Goal: Information Seeking & Learning: Learn about a topic

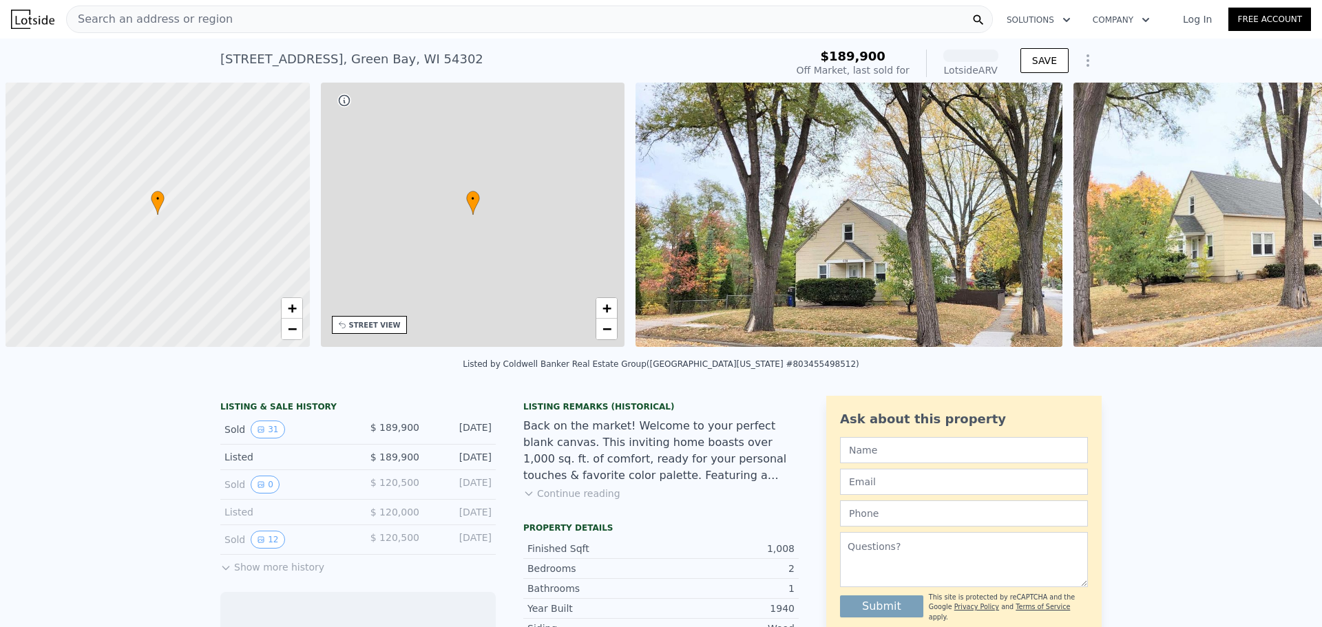
scroll to position [0, 6]
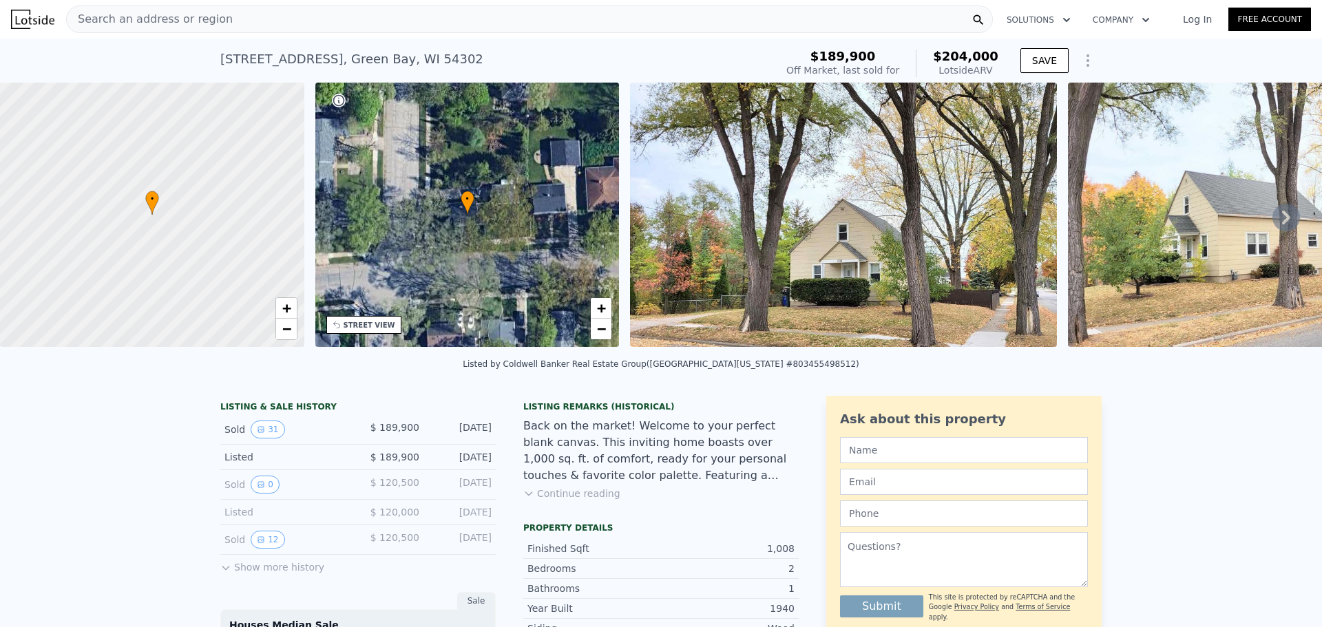
click at [1273, 225] on icon at bounding box center [1287, 218] width 28 height 28
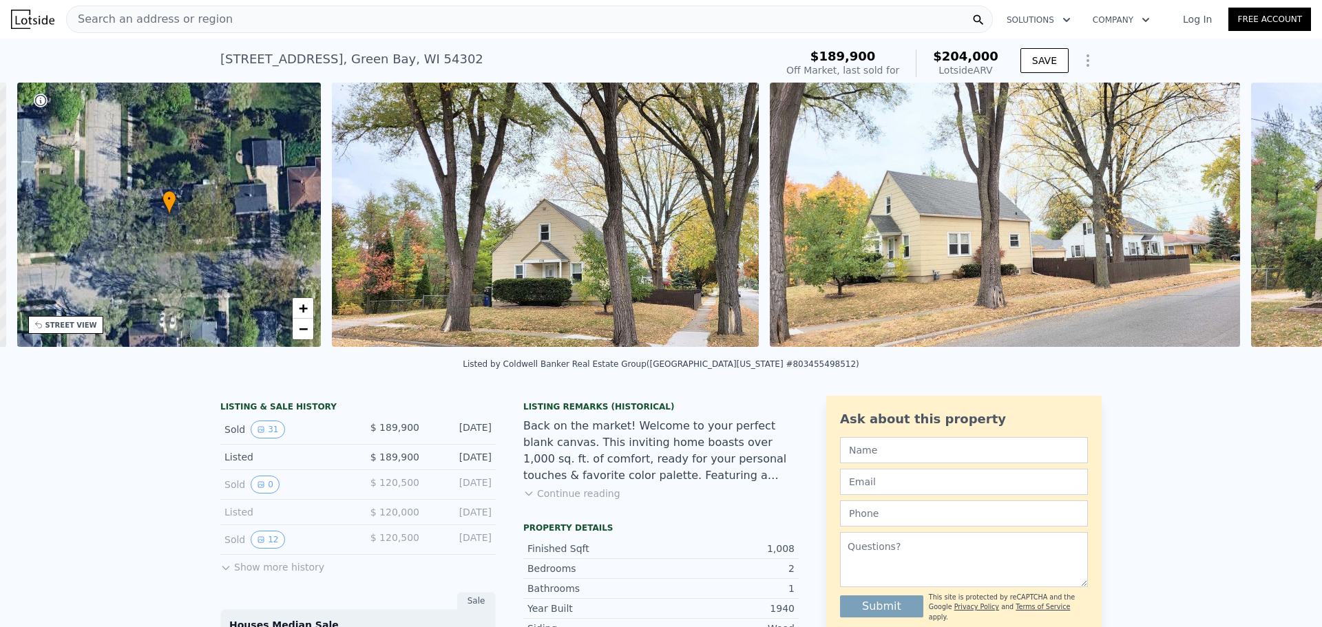
scroll to position [0, 321]
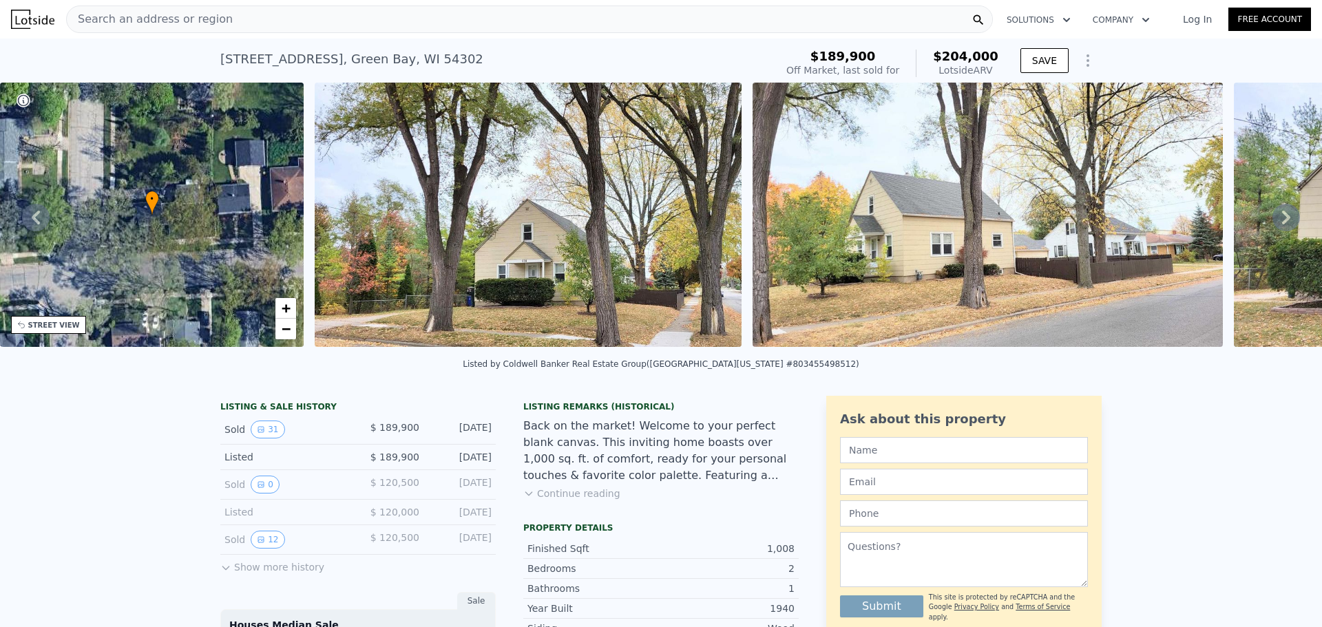
click at [1273, 224] on icon at bounding box center [1287, 218] width 28 height 28
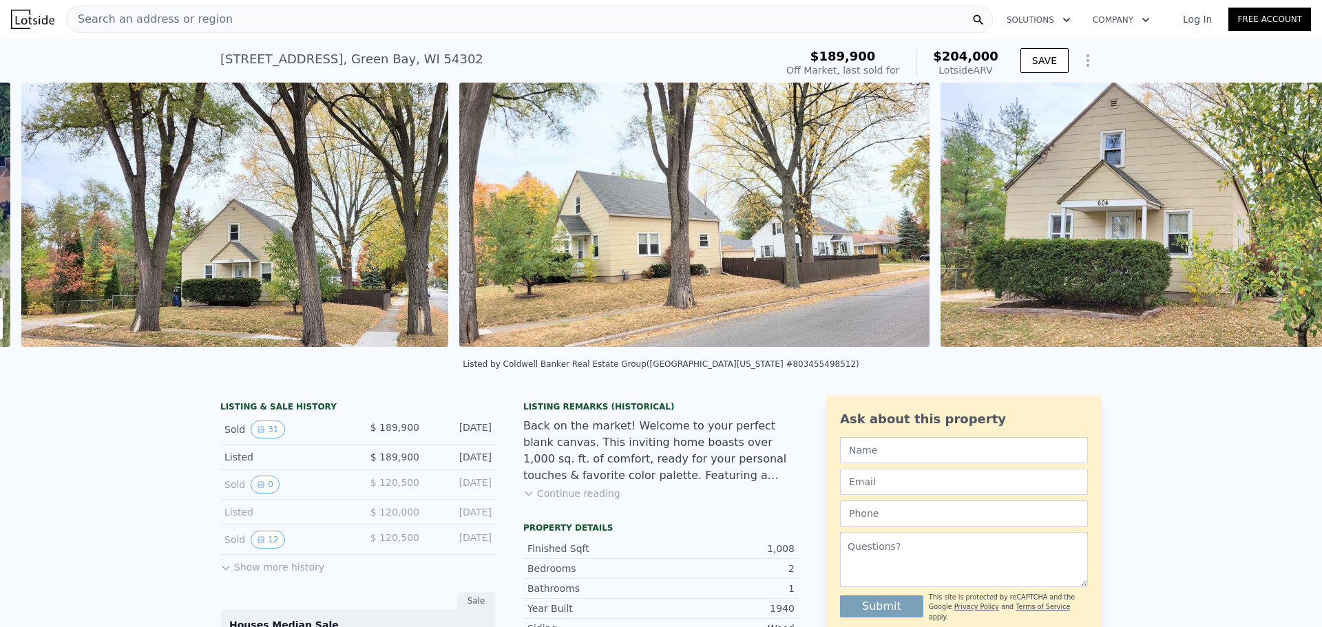
scroll to position [0, 630]
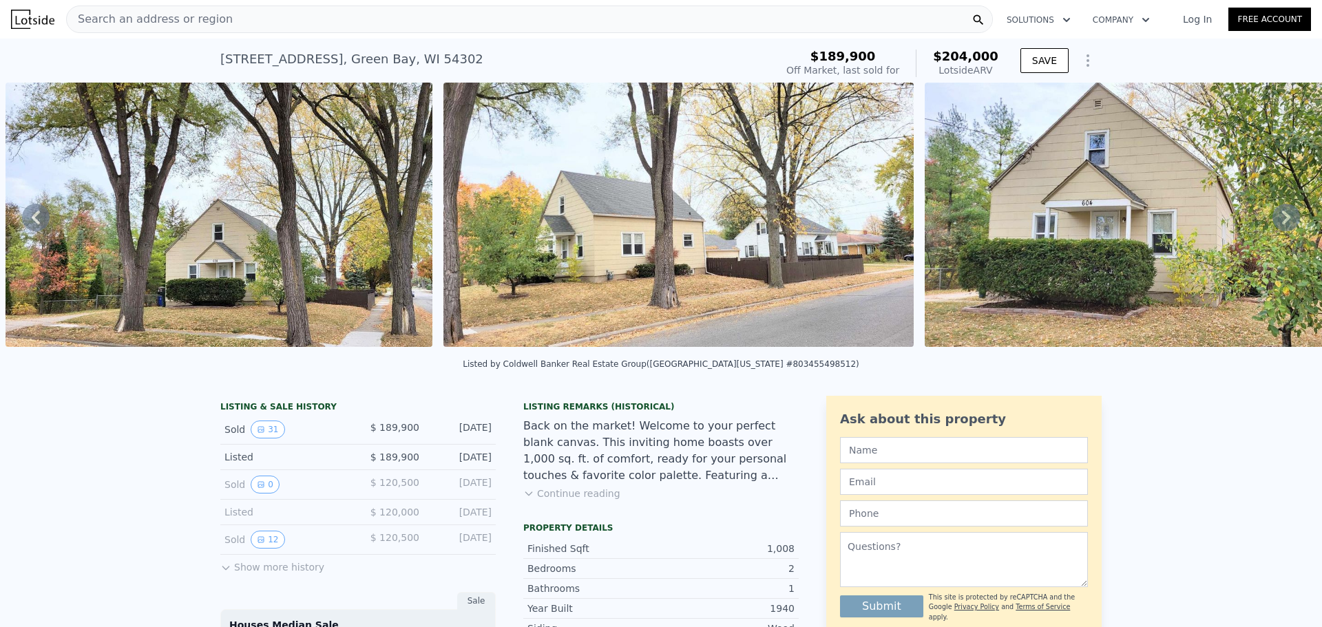
click at [1273, 221] on icon at bounding box center [1287, 218] width 28 height 28
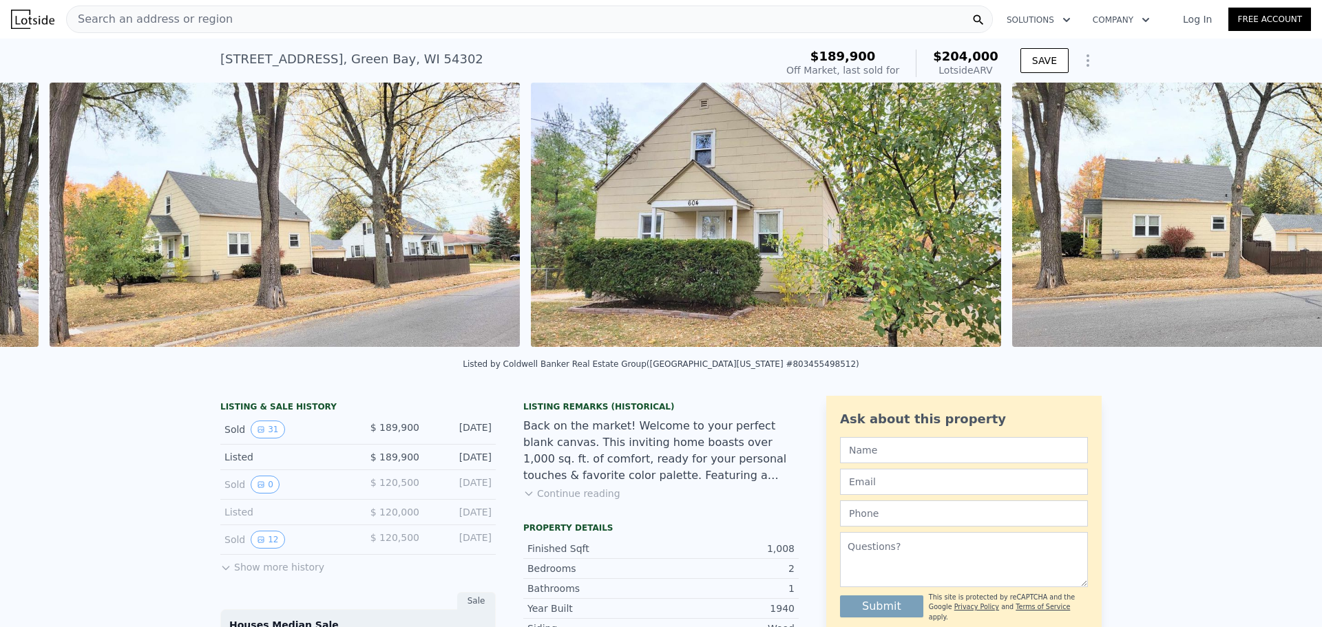
scroll to position [0, 1068]
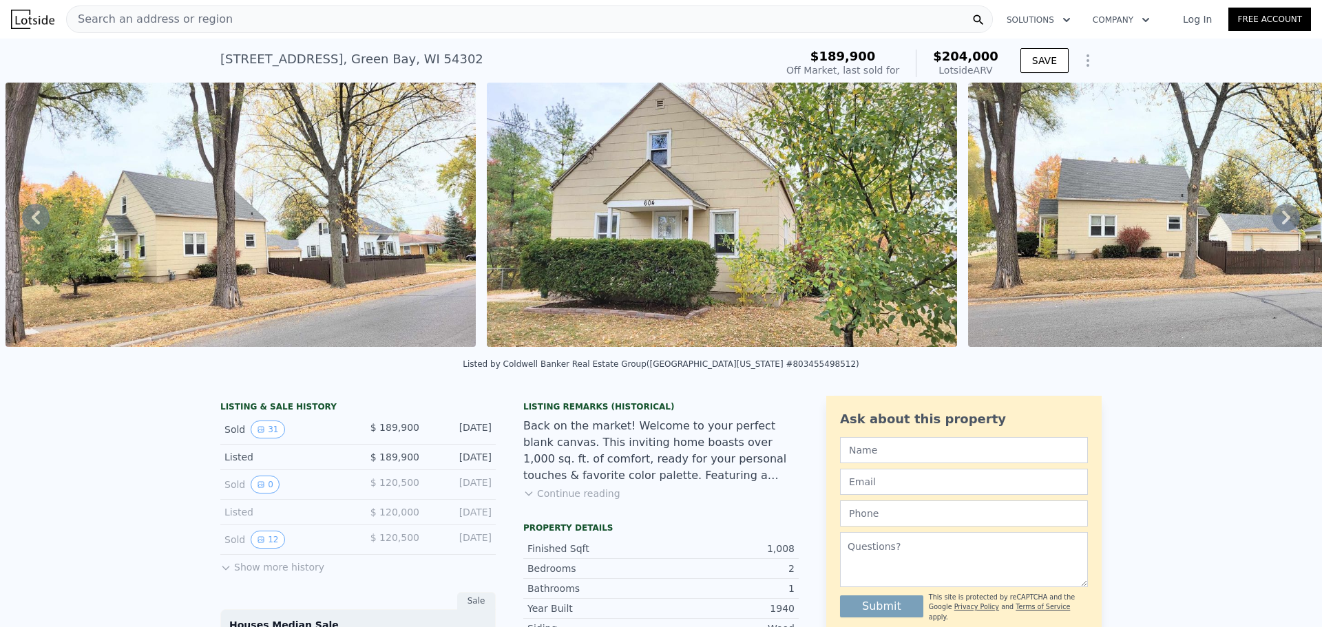
click at [1273, 221] on icon at bounding box center [1287, 218] width 28 height 28
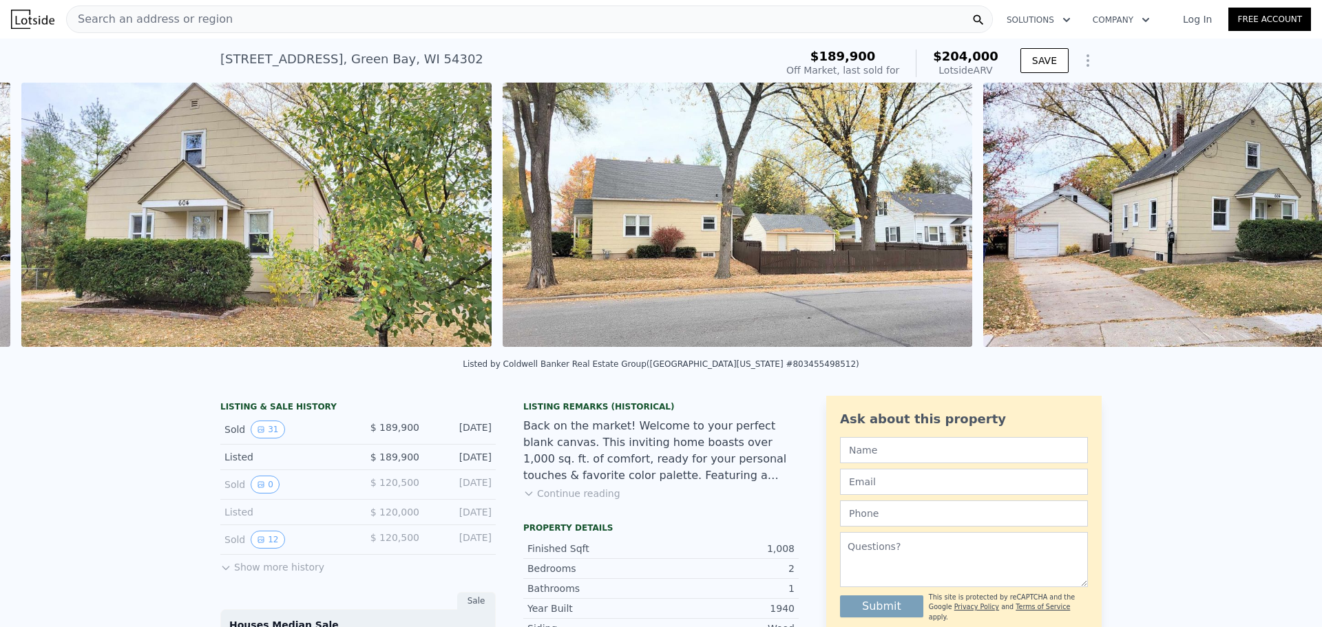
scroll to position [0, 1550]
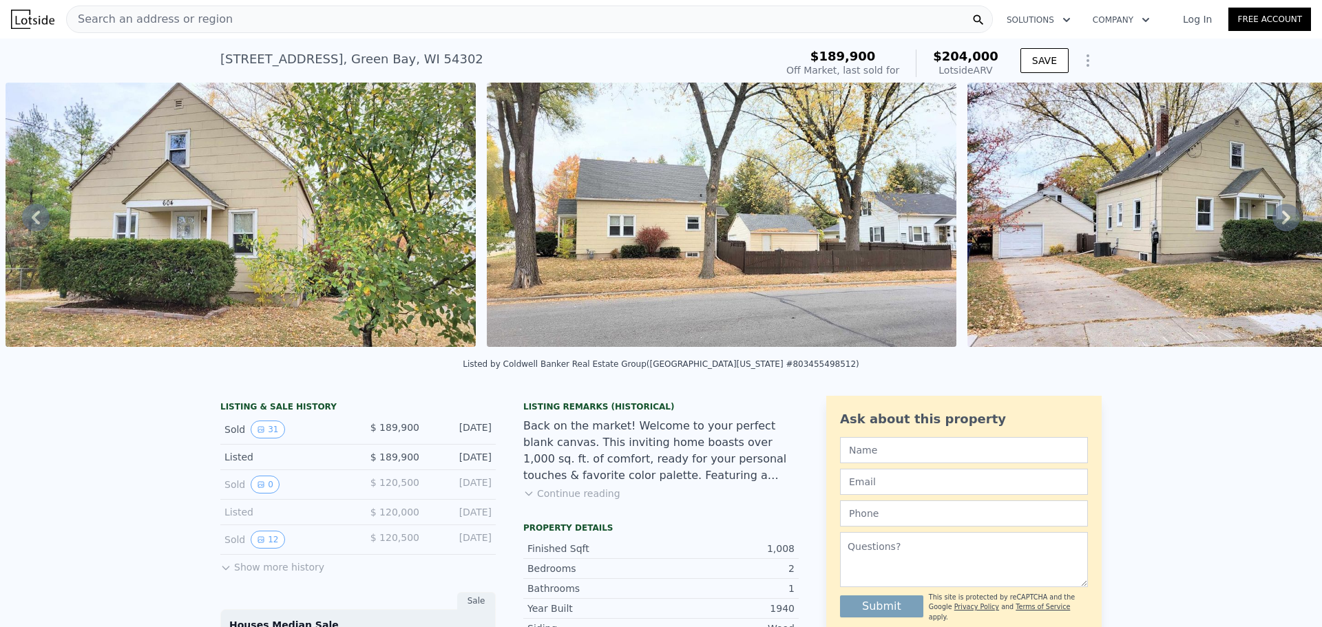
click at [1273, 221] on icon at bounding box center [1287, 218] width 28 height 28
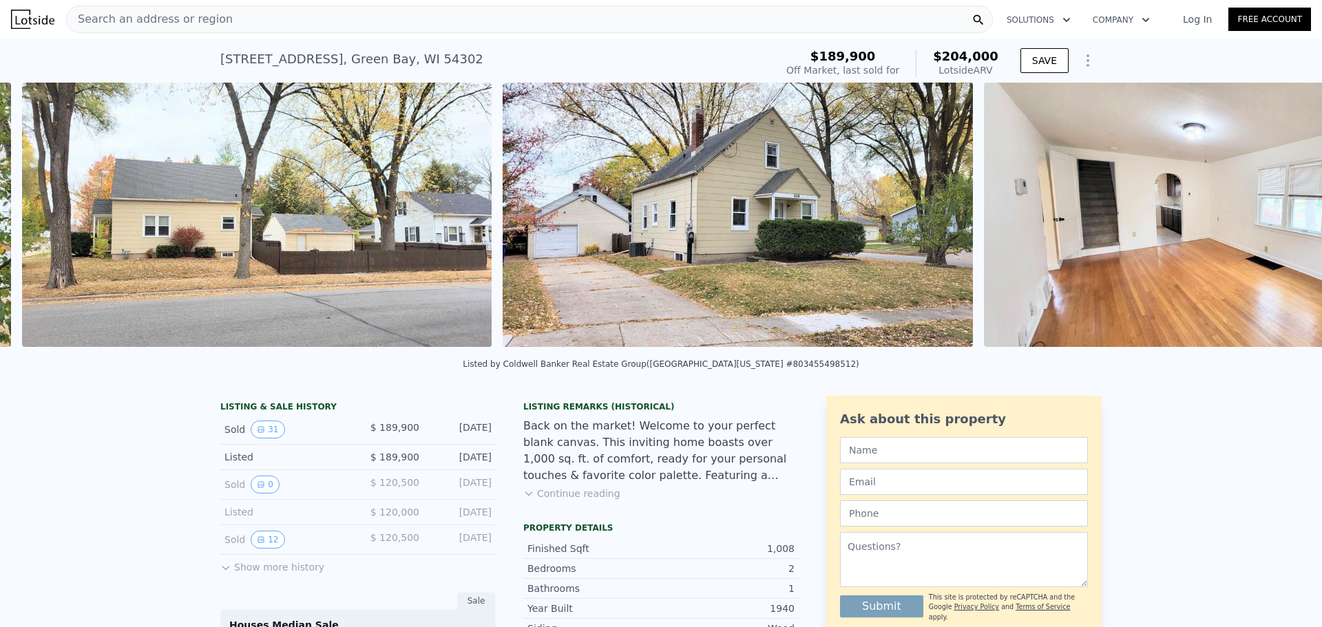
scroll to position [0, 2031]
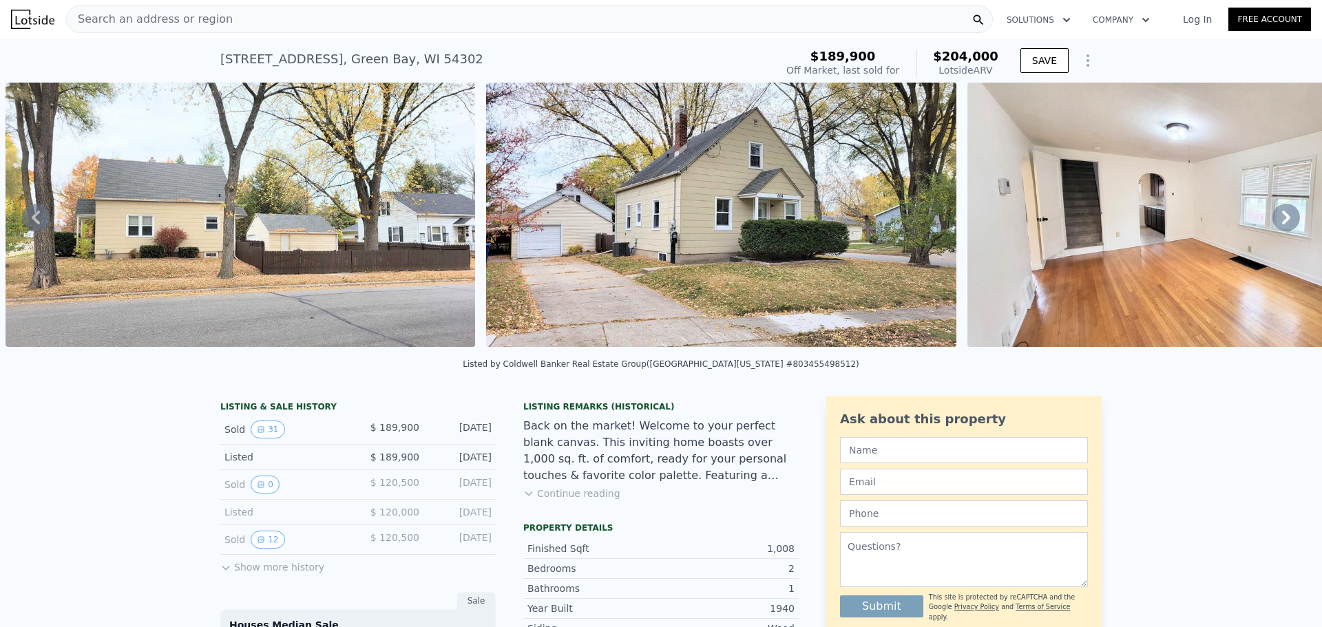
click at [1273, 221] on icon at bounding box center [1287, 218] width 28 height 28
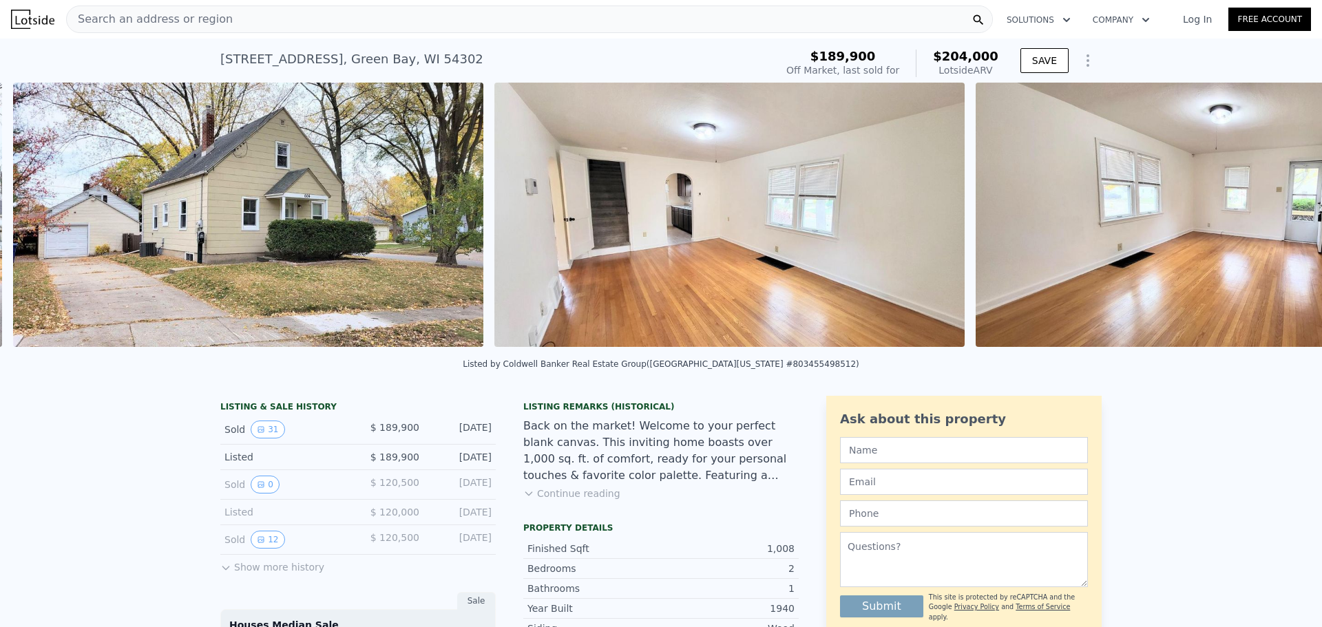
scroll to position [0, 2512]
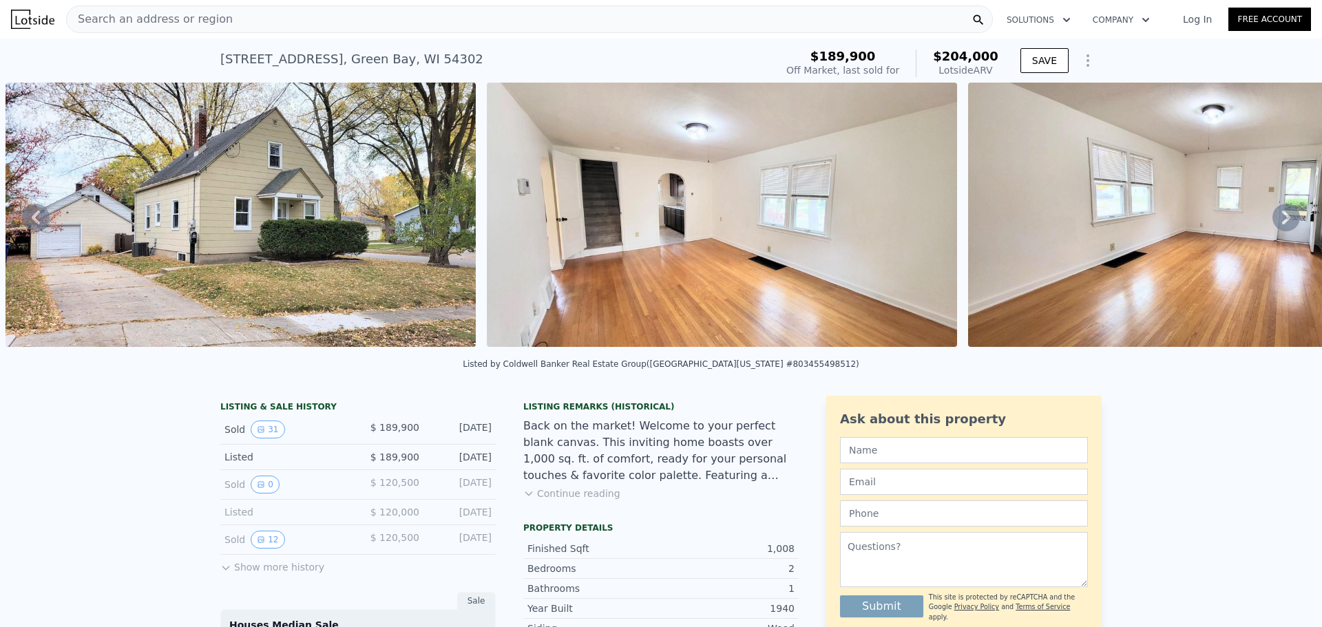
click at [1273, 221] on icon at bounding box center [1287, 218] width 28 height 28
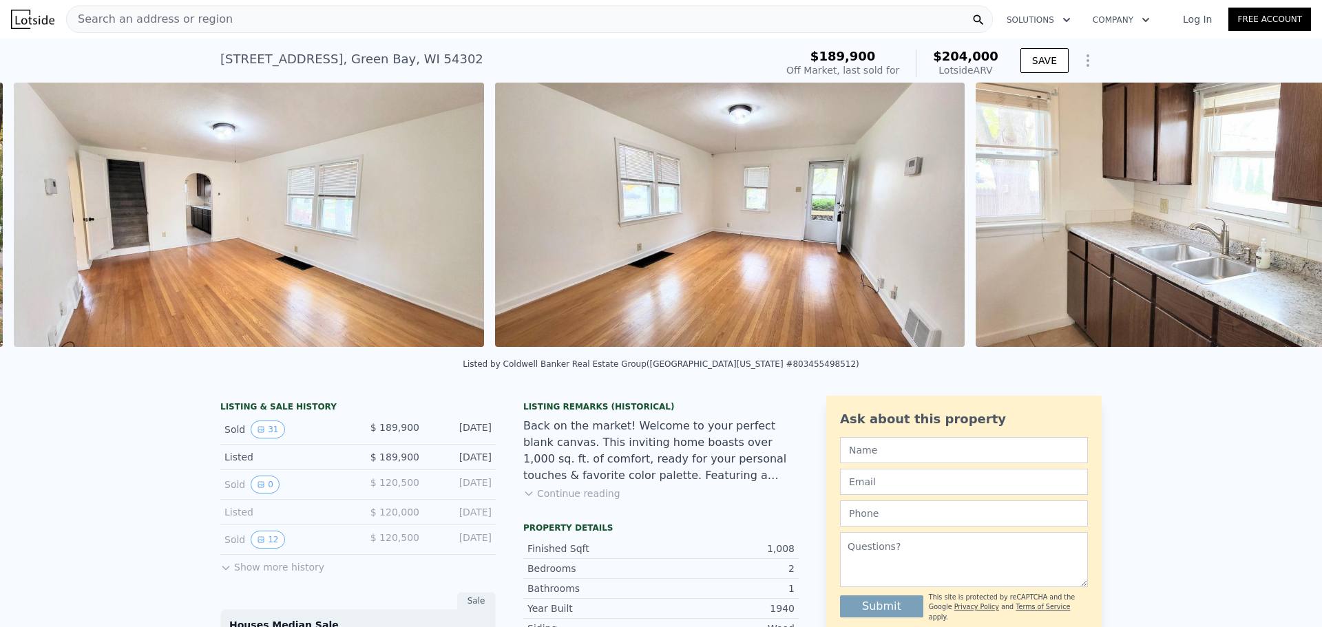
scroll to position [0, 2993]
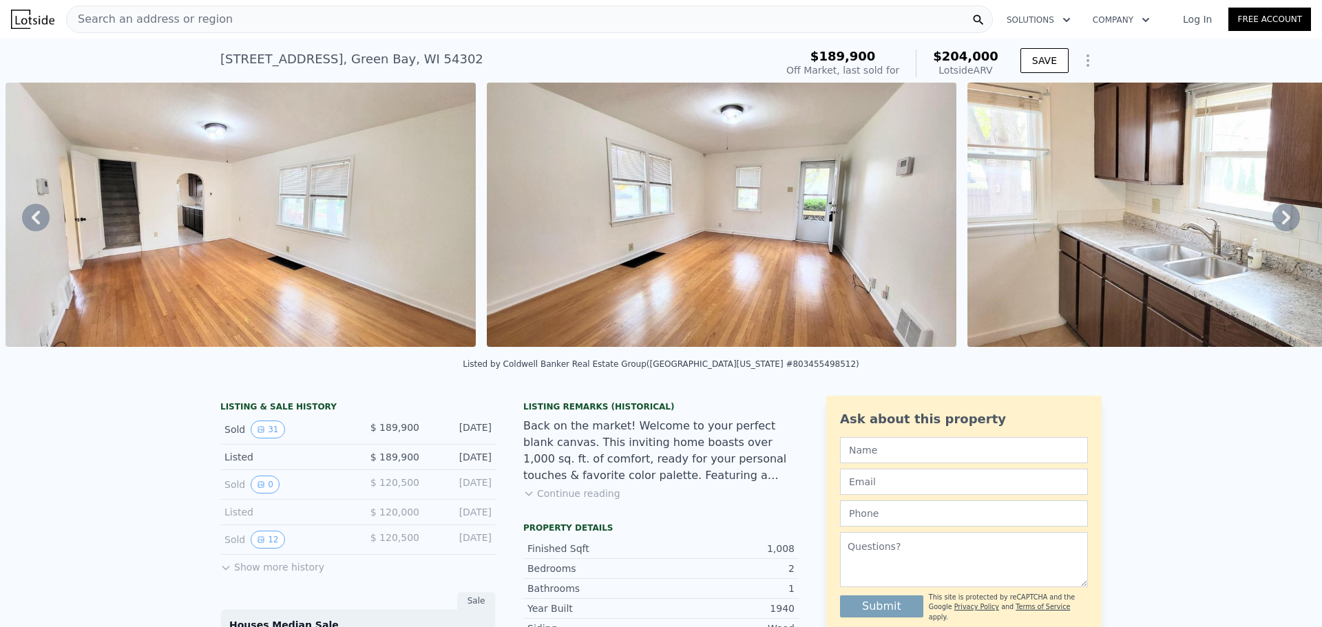
click at [16, 215] on img at bounding box center [241, 215] width 470 height 264
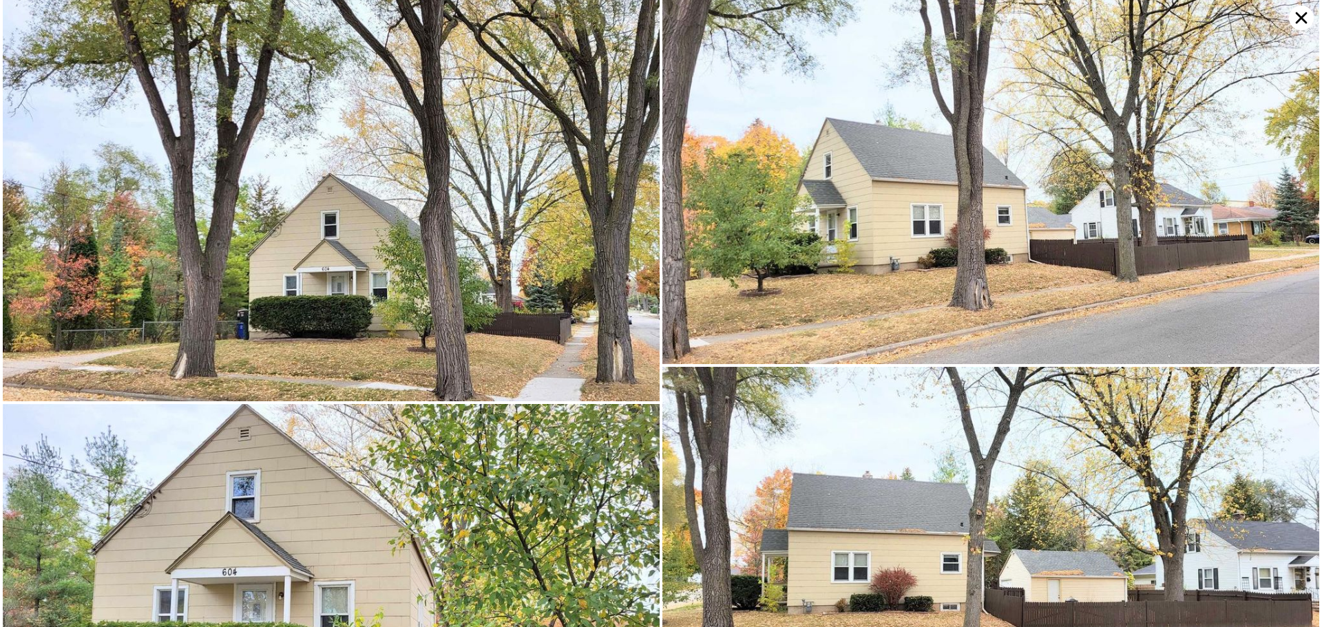
scroll to position [0, 0]
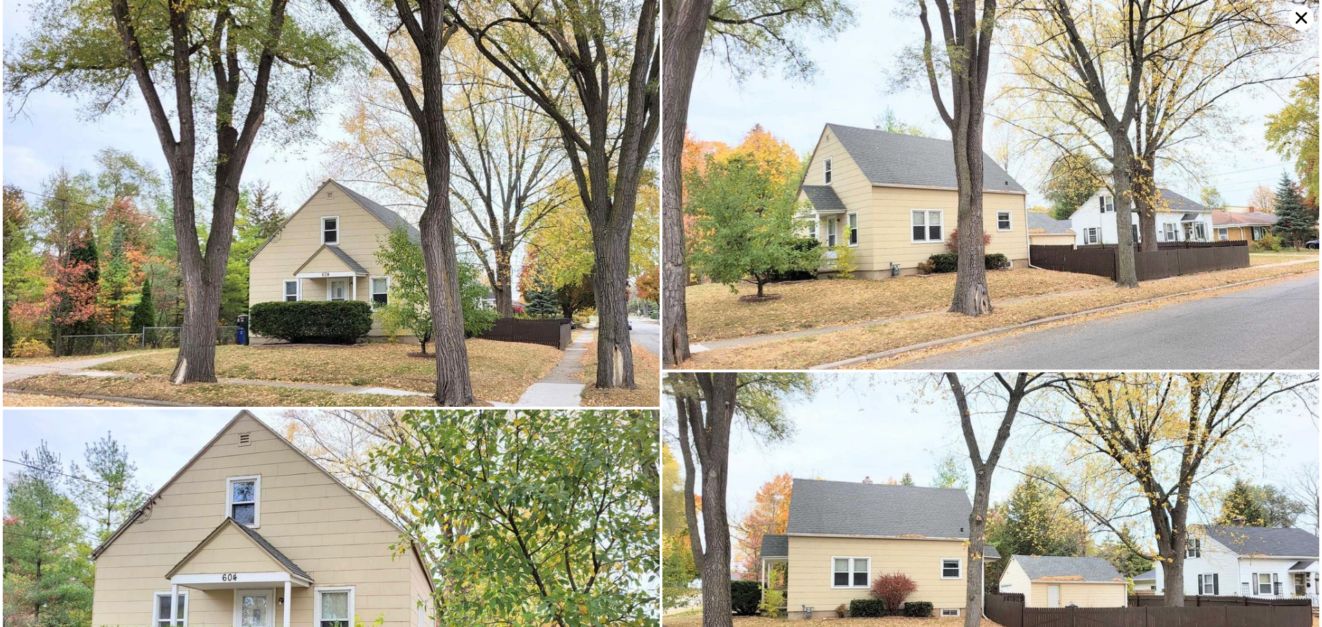
click at [384, 228] on img at bounding box center [331, 203] width 657 height 407
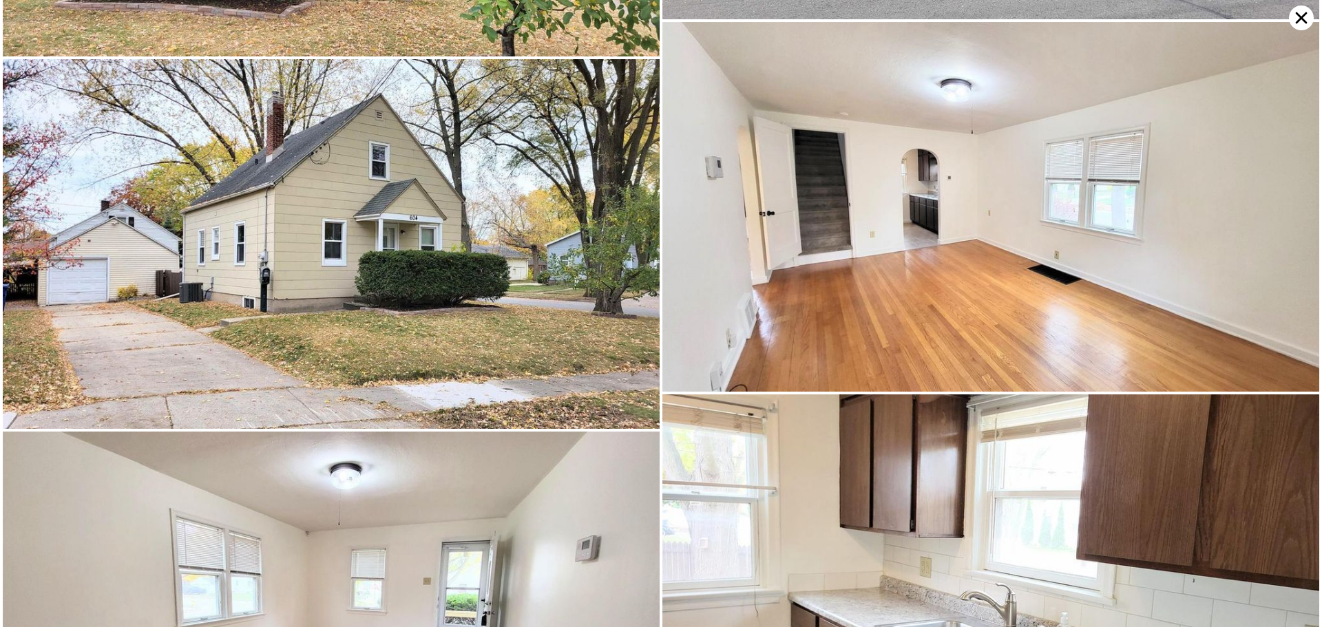
scroll to position [739, 0]
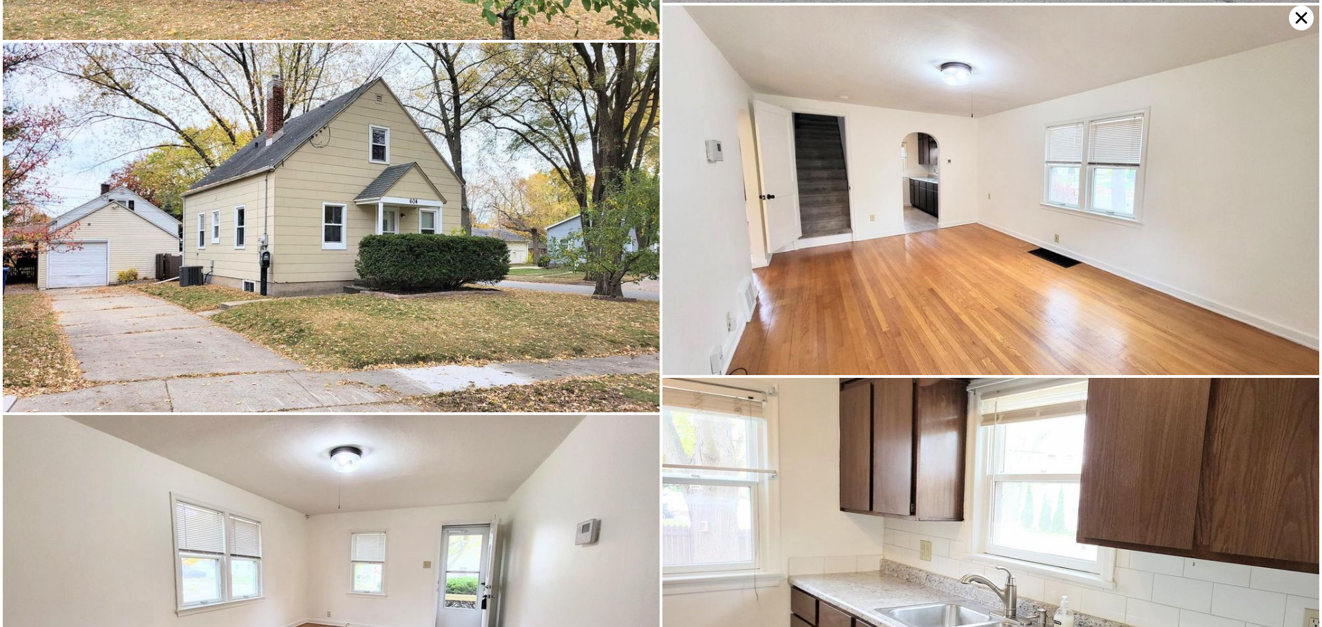
click at [359, 213] on img at bounding box center [331, 228] width 657 height 370
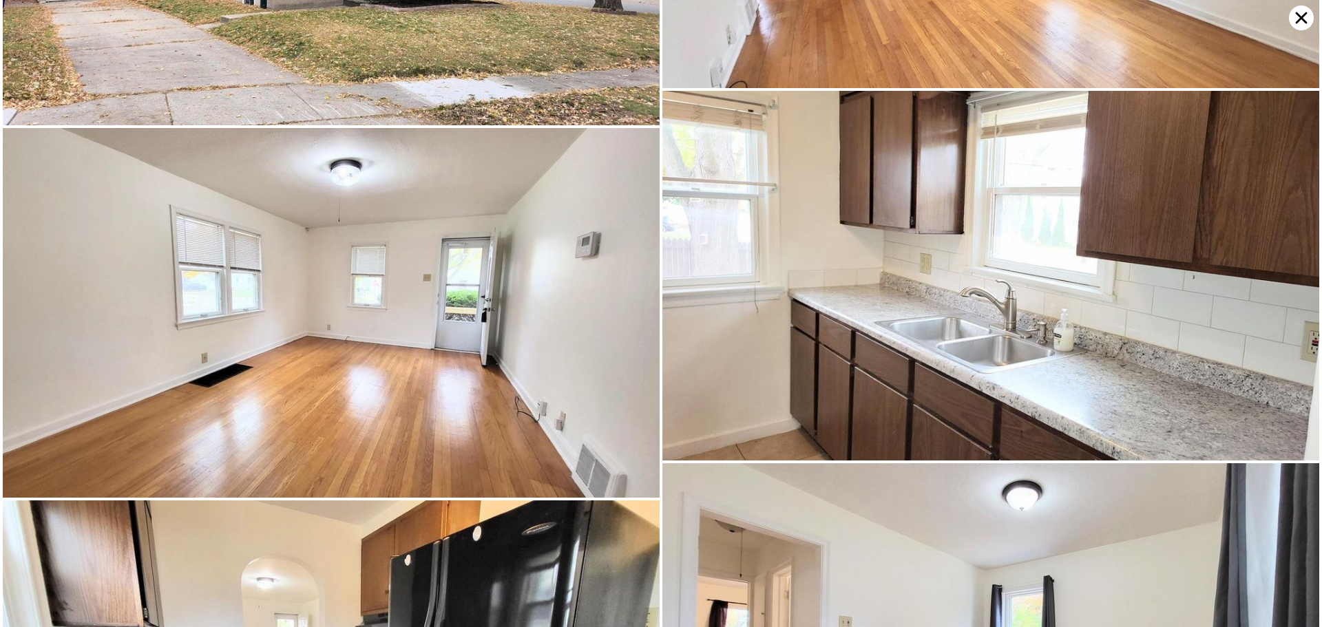
scroll to position [1108, 0]
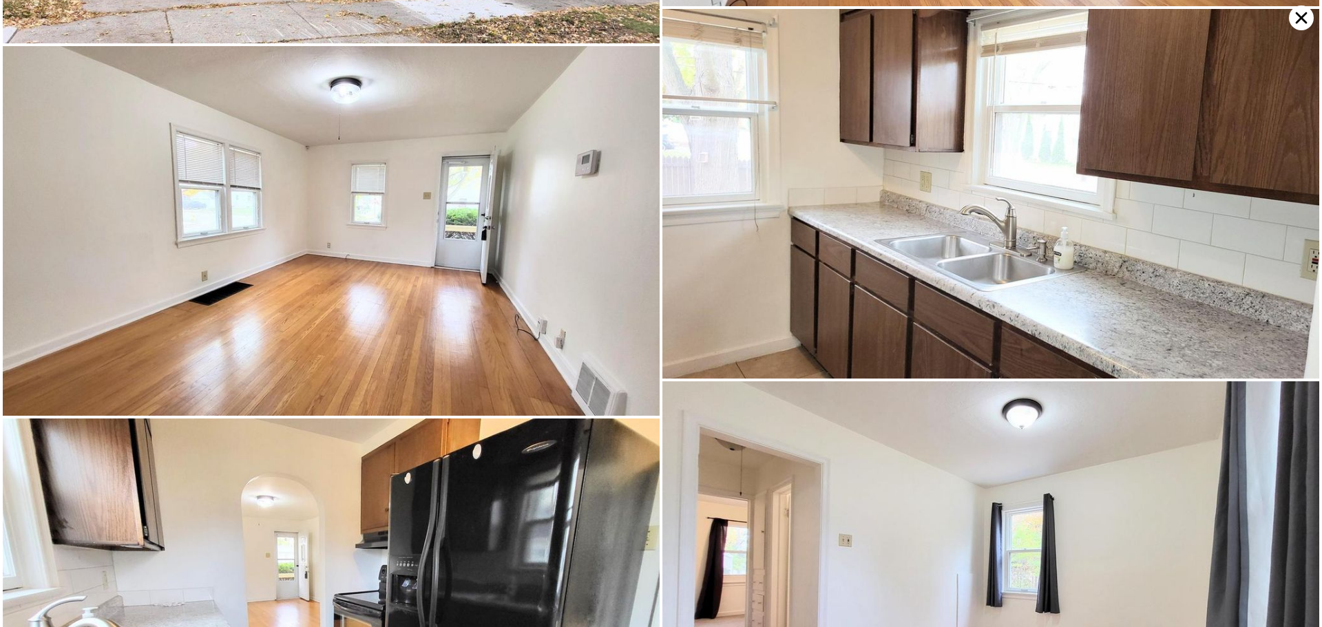
click at [436, 252] on img at bounding box center [331, 231] width 657 height 370
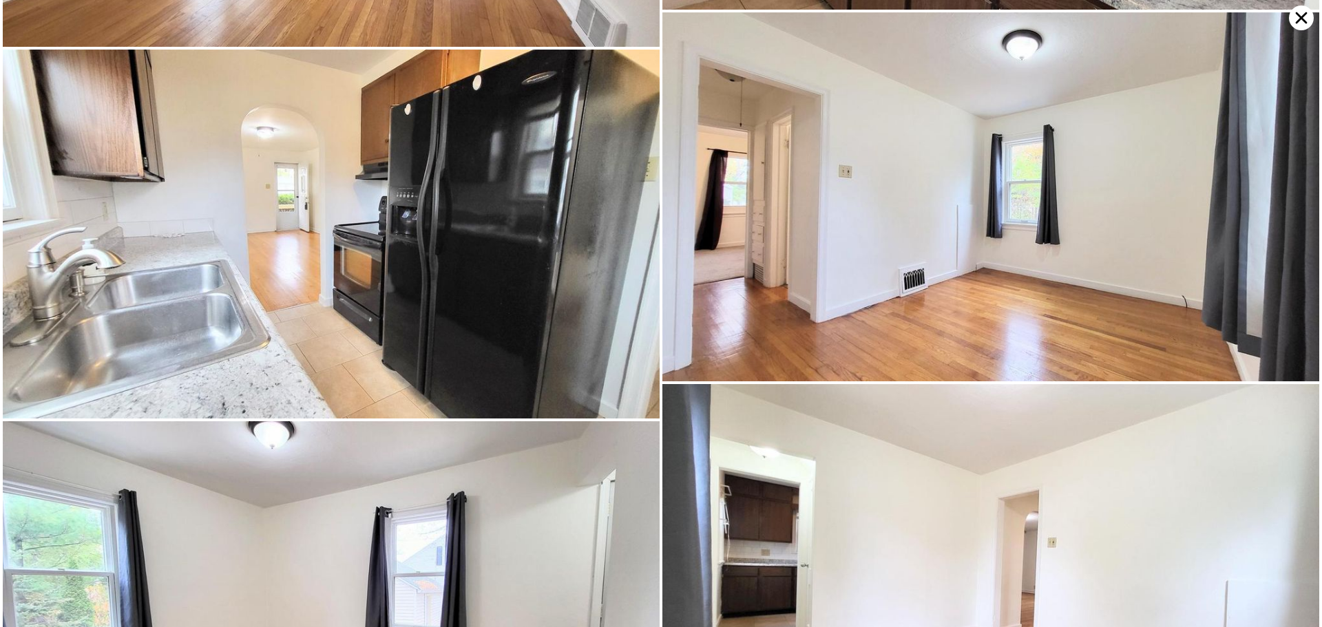
scroll to position [1478, 0]
click at [338, 252] on img at bounding box center [331, 234] width 657 height 370
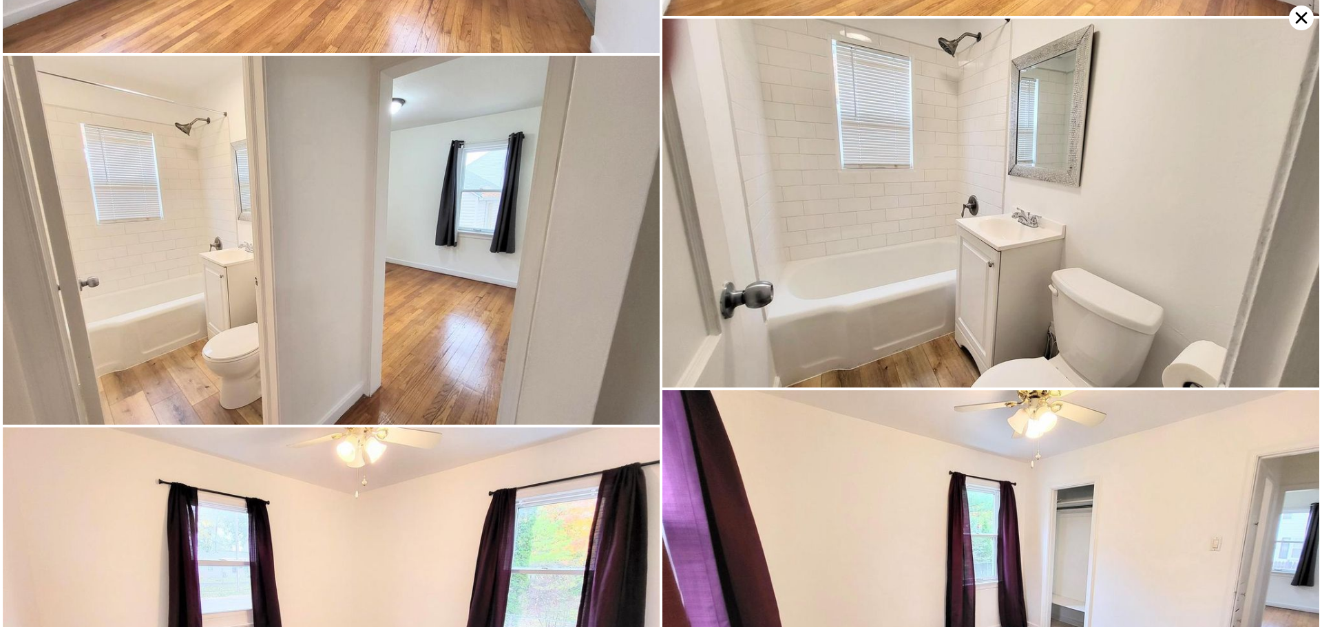
scroll to position [2216, 0]
click at [437, 233] on img at bounding box center [331, 240] width 657 height 370
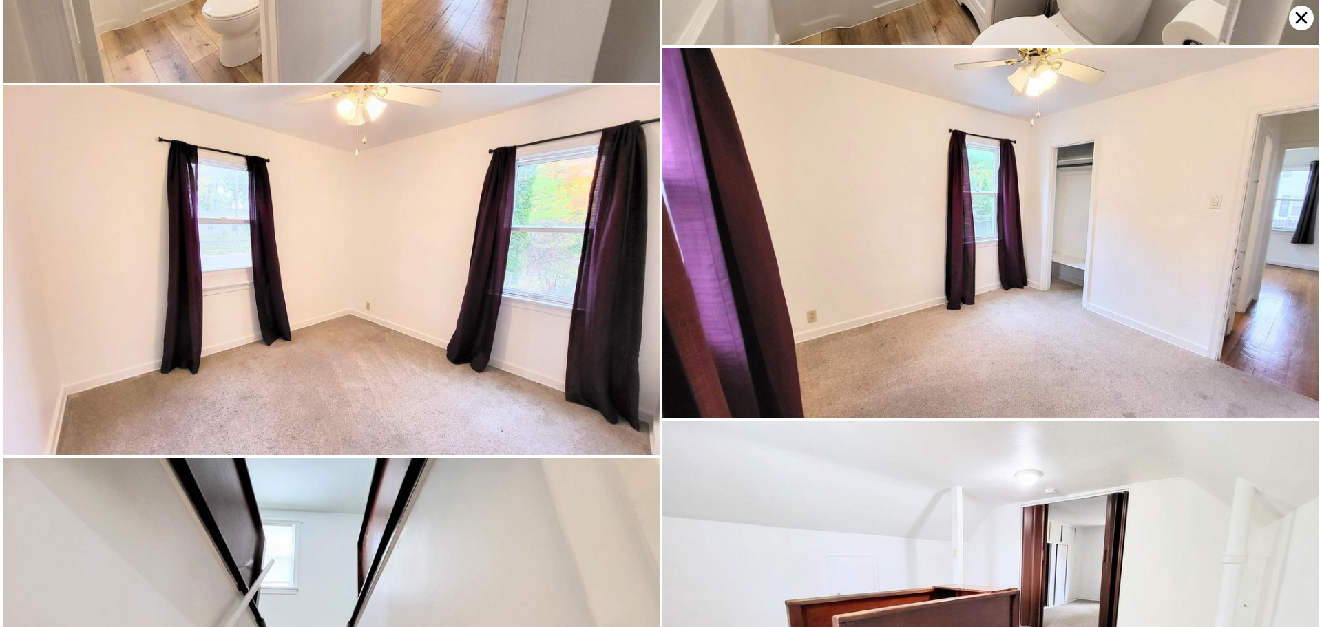
scroll to position [2586, 0]
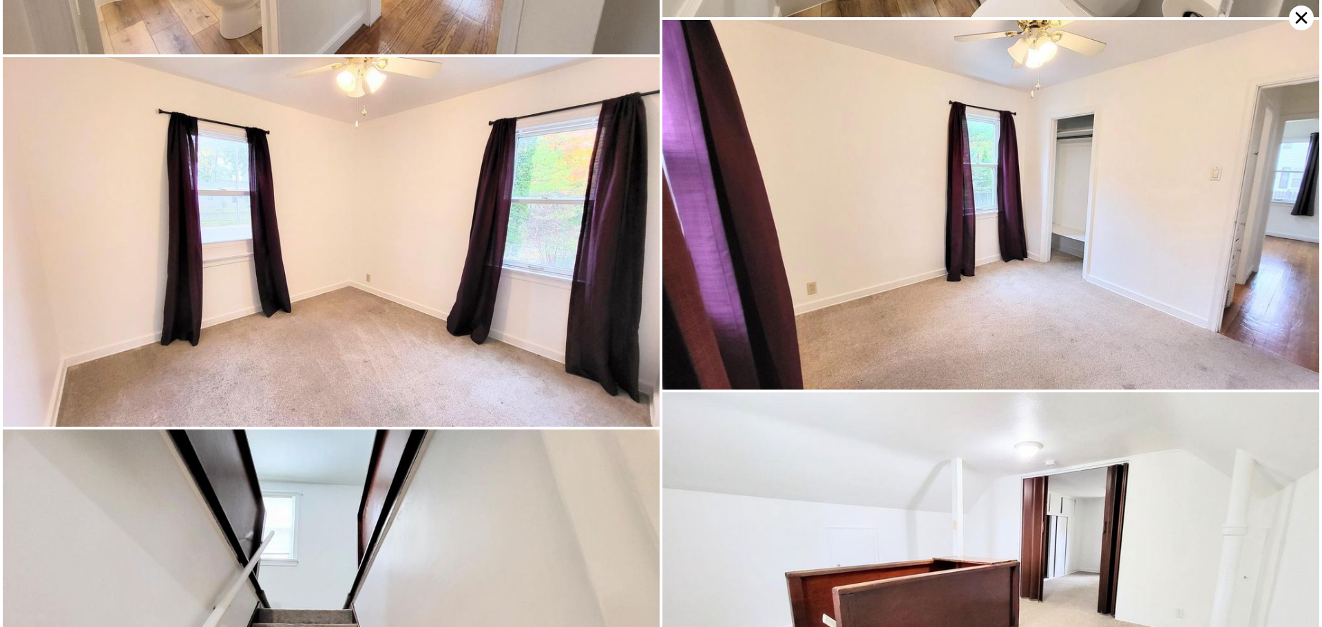
click at [388, 229] on img at bounding box center [331, 242] width 657 height 370
click at [891, 186] on img at bounding box center [991, 205] width 657 height 370
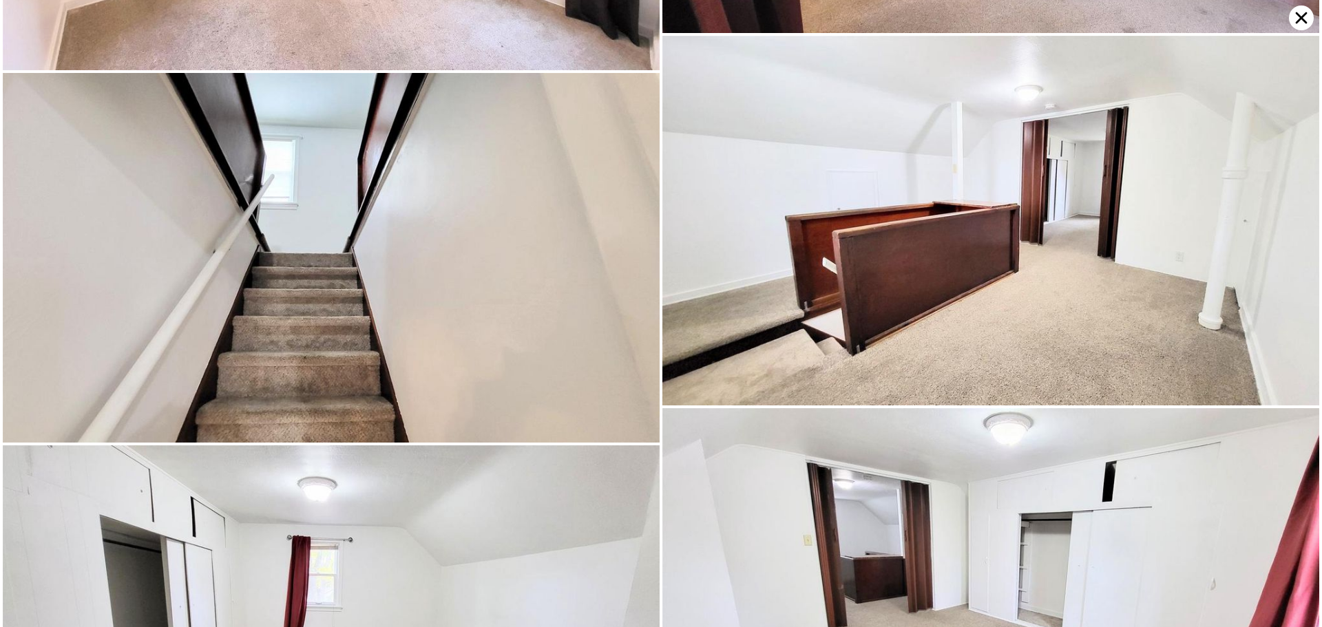
scroll to position [2955, 0]
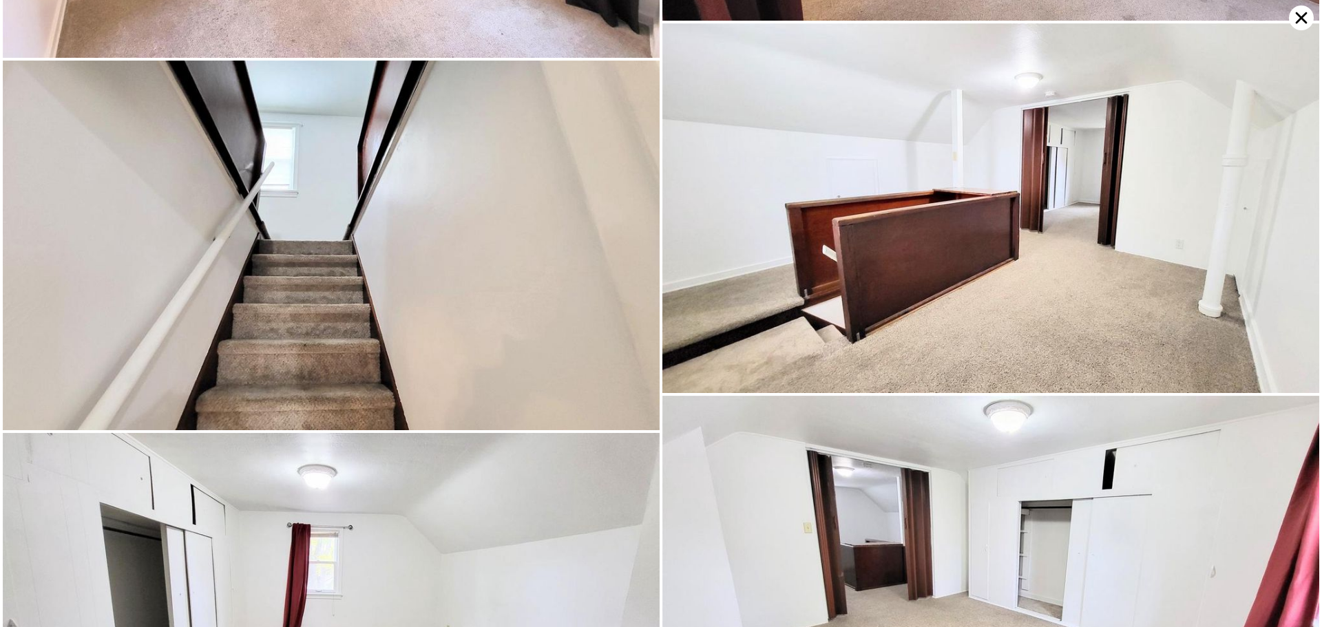
click at [411, 233] on img at bounding box center [331, 246] width 657 height 370
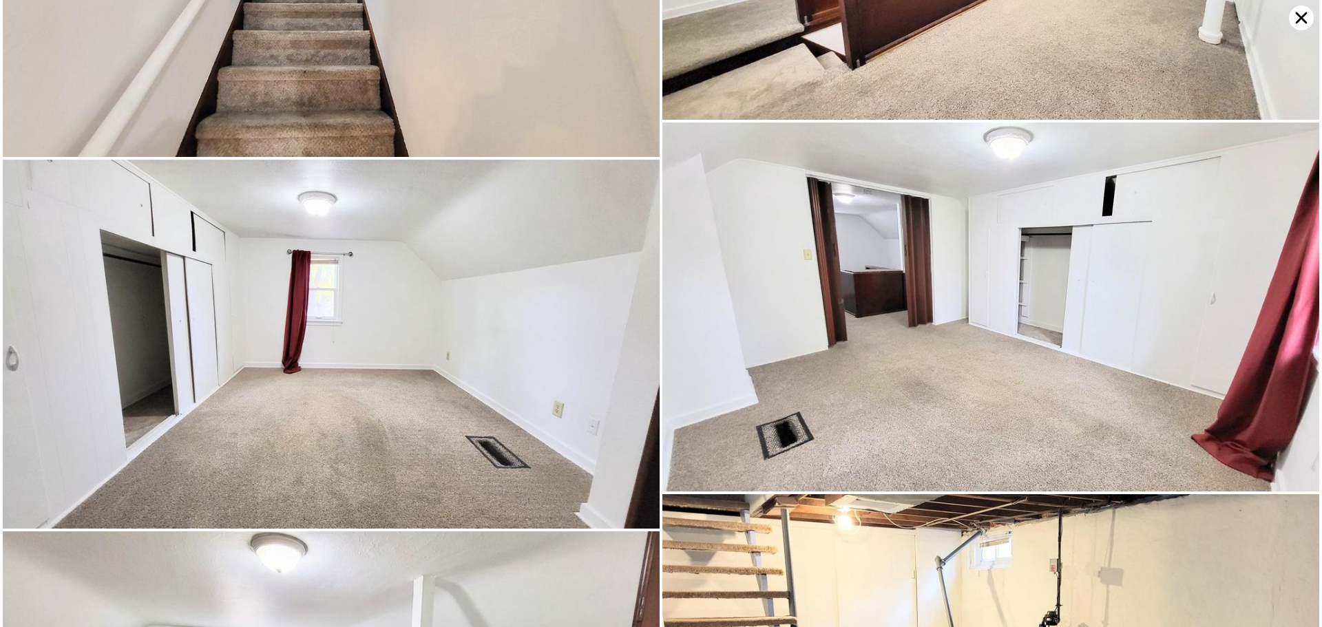
scroll to position [3325, 0]
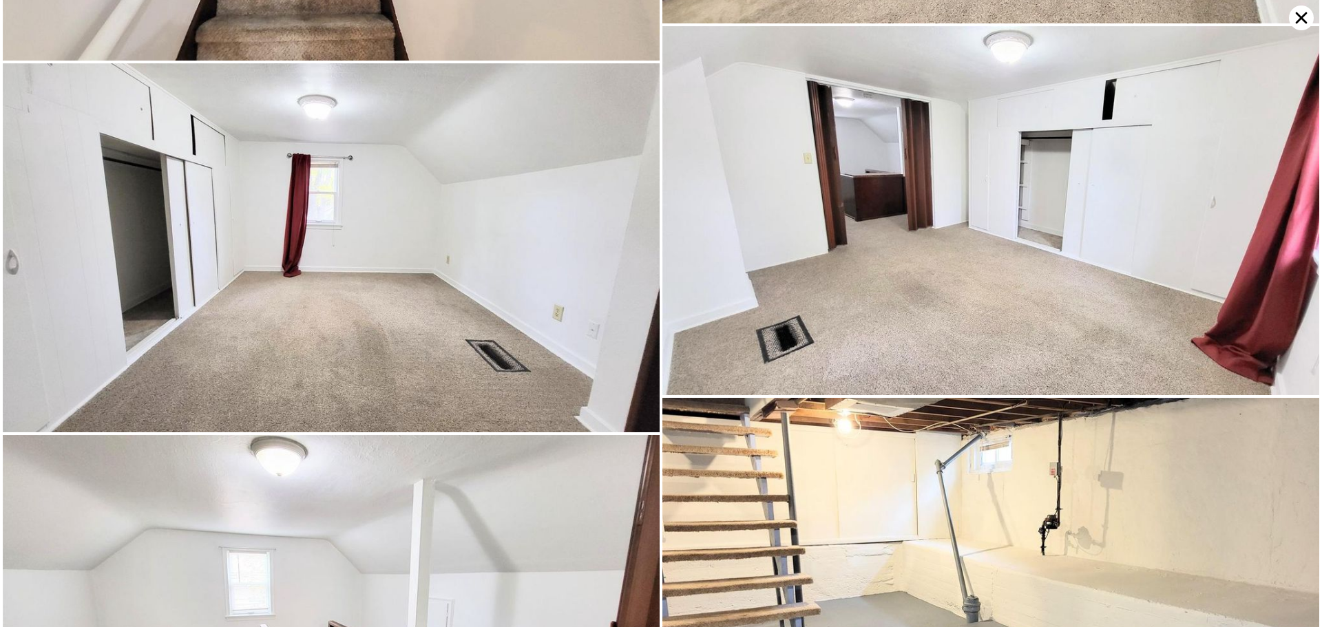
click at [452, 232] on img at bounding box center [331, 248] width 657 height 370
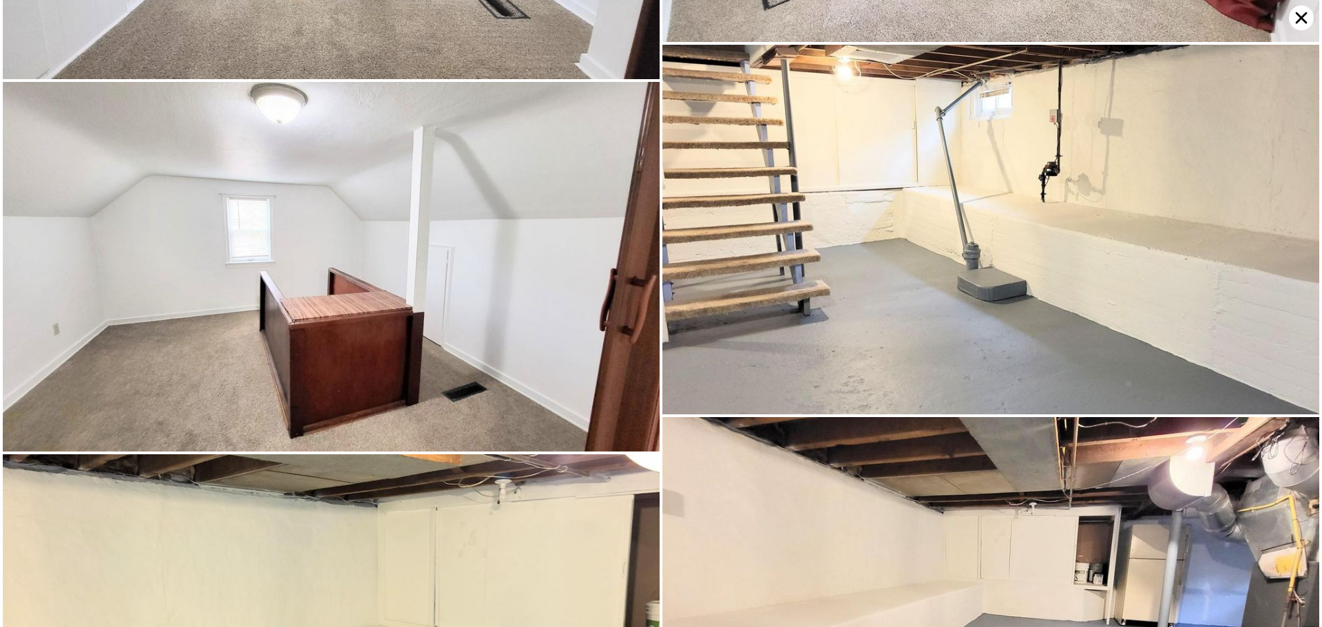
scroll to position [3694, 0]
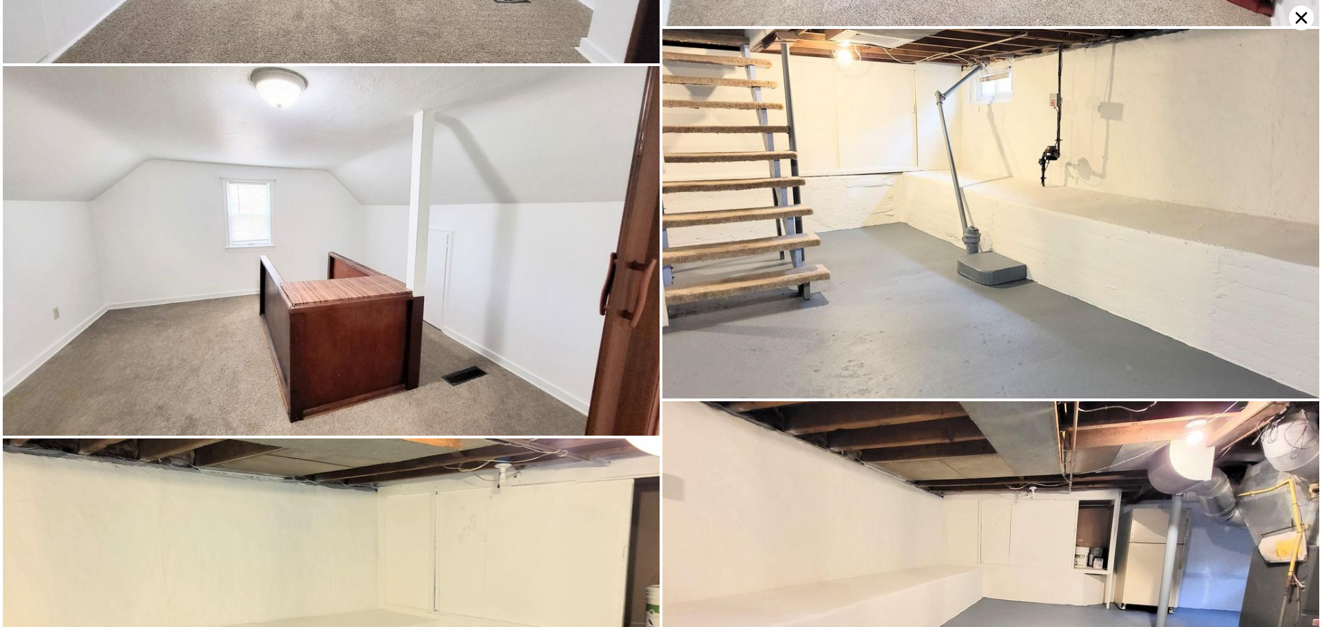
click at [430, 246] on img at bounding box center [331, 251] width 657 height 370
click at [879, 152] on img at bounding box center [991, 214] width 657 height 370
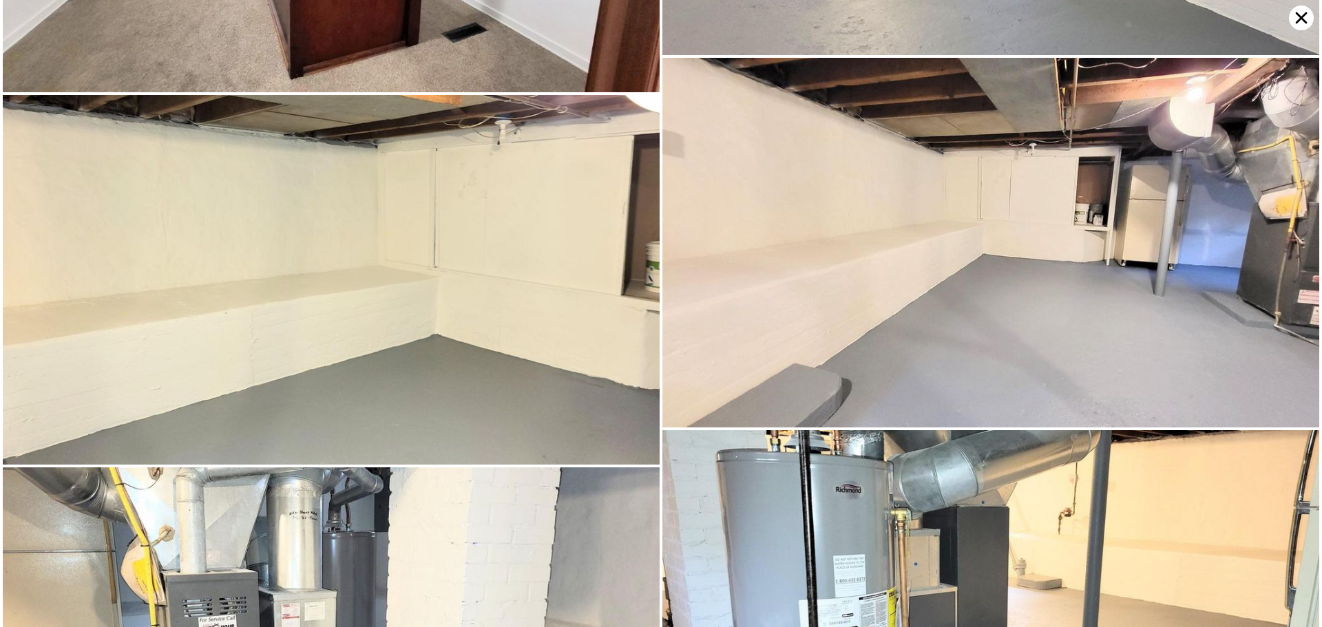
scroll to position [4063, 0]
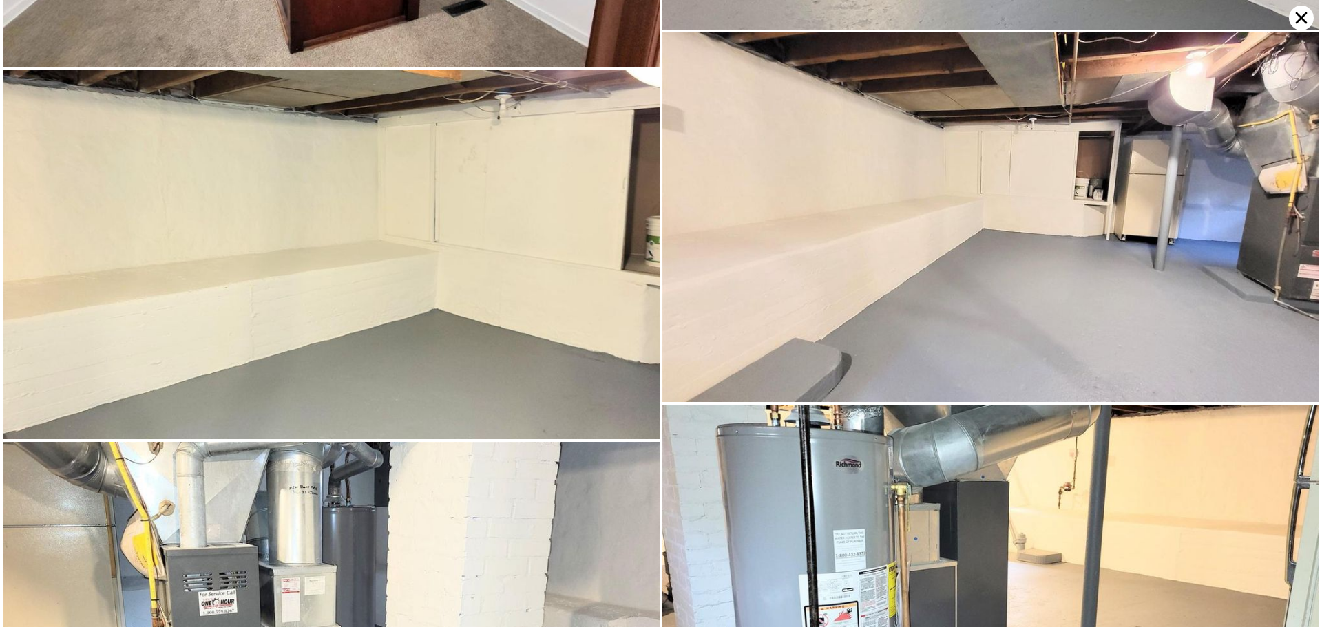
drag, startPoint x: 442, startPoint y: 233, endPoint x: 444, endPoint y: 224, distance: 9.2
click at [442, 232] on img at bounding box center [331, 255] width 657 height 370
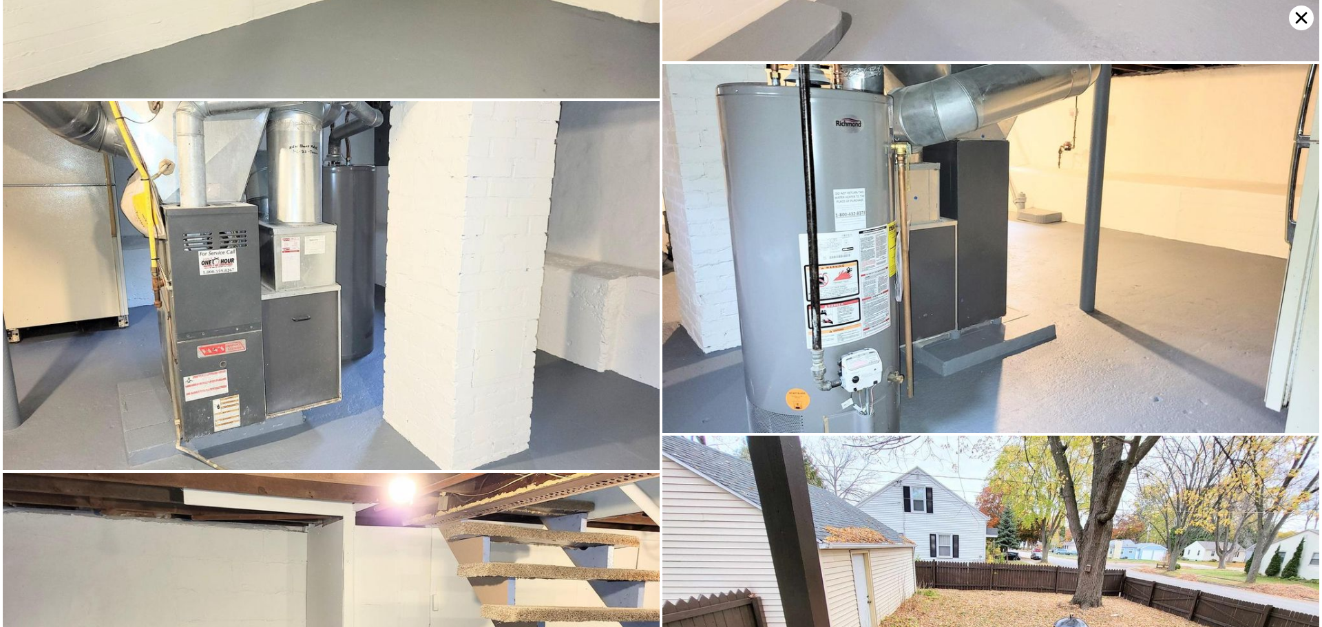
scroll to position [4433, 0]
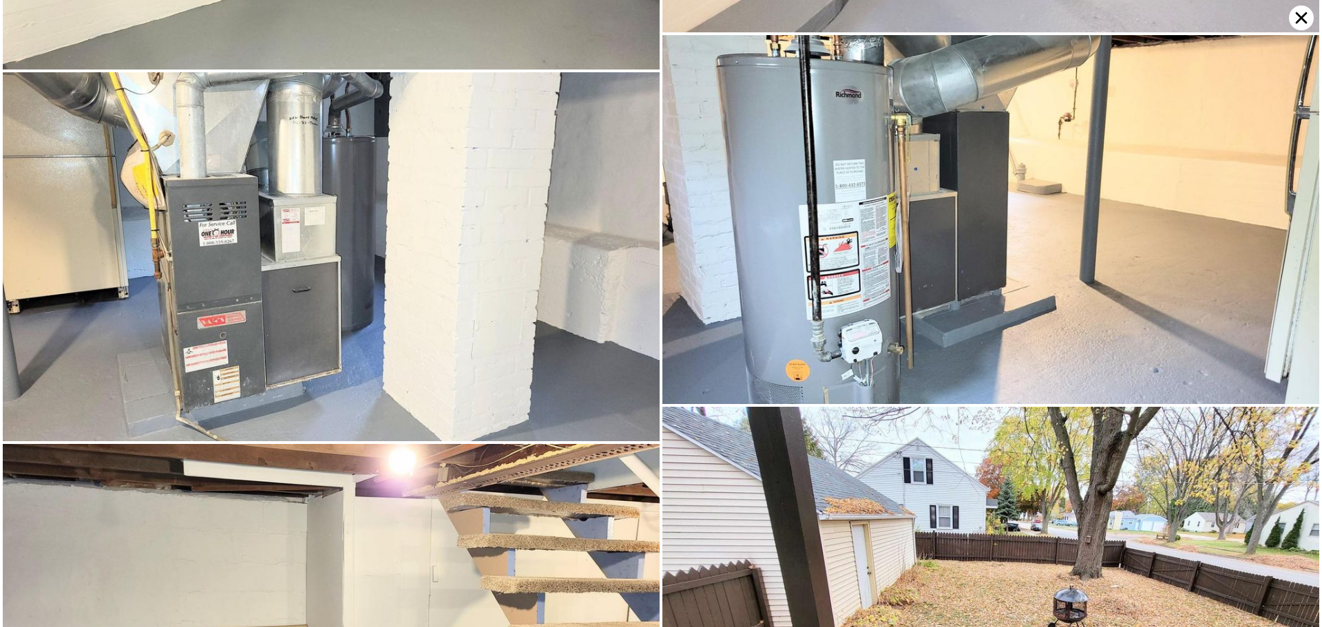
click at [386, 229] on img at bounding box center [331, 257] width 657 height 370
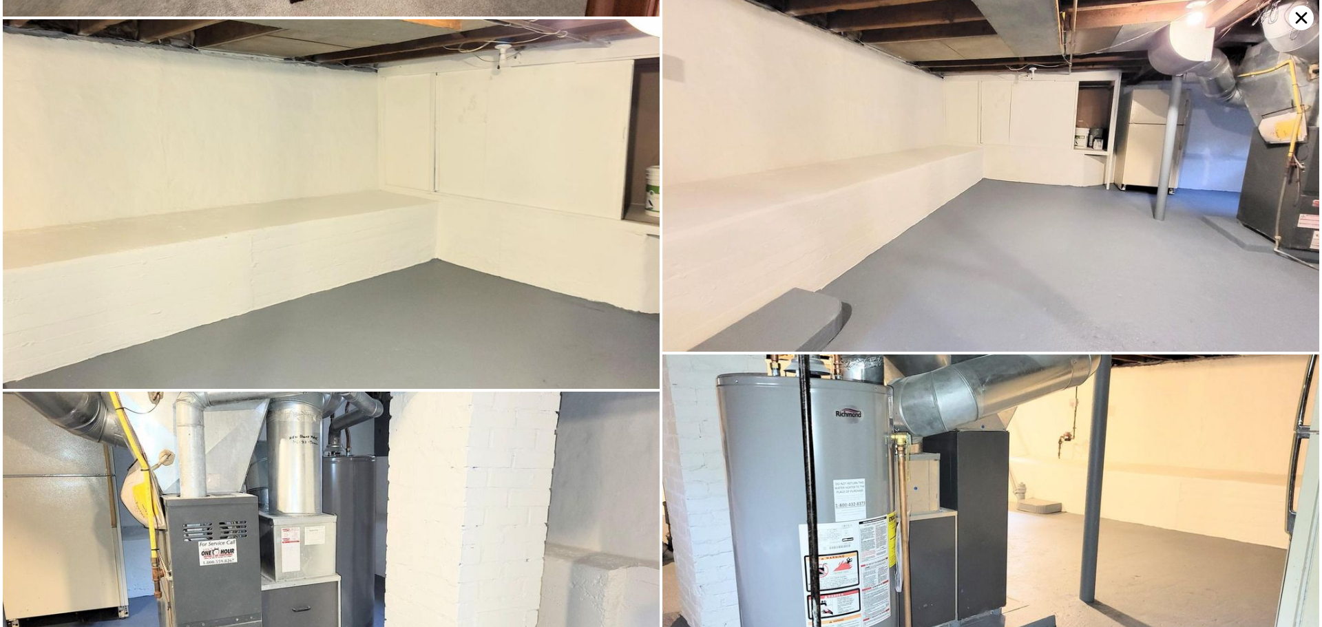
scroll to position [4100, 0]
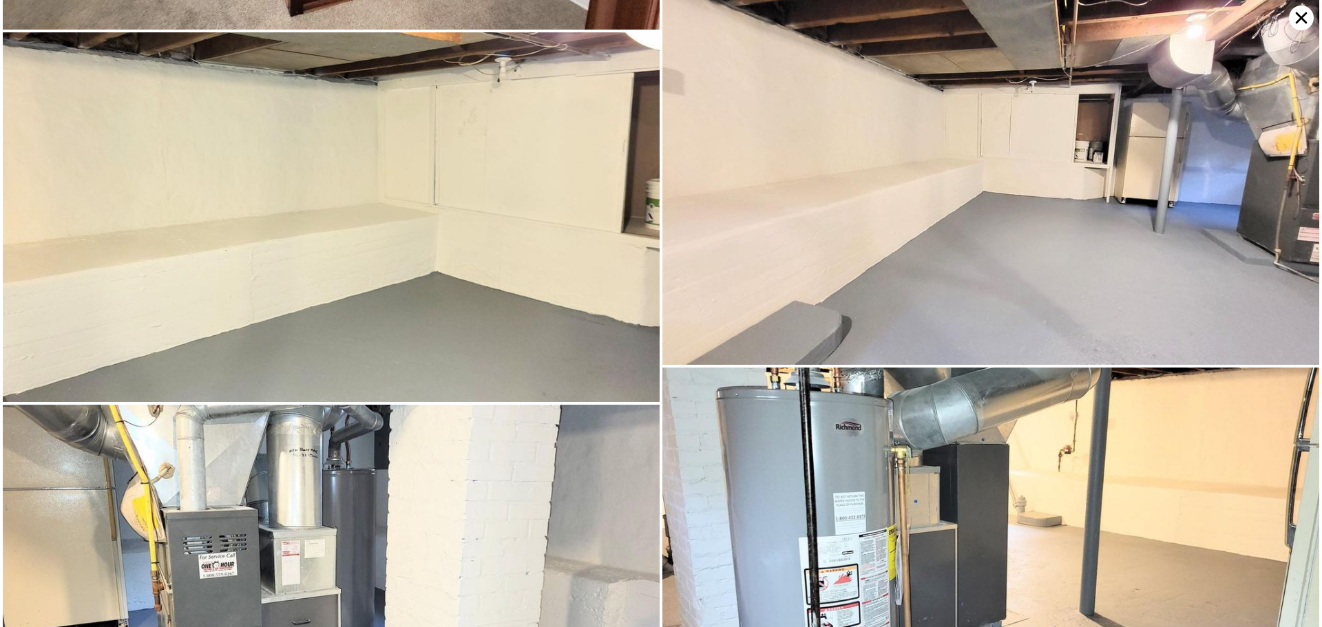
click at [1301, 21] on icon at bounding box center [1301, 18] width 25 height 25
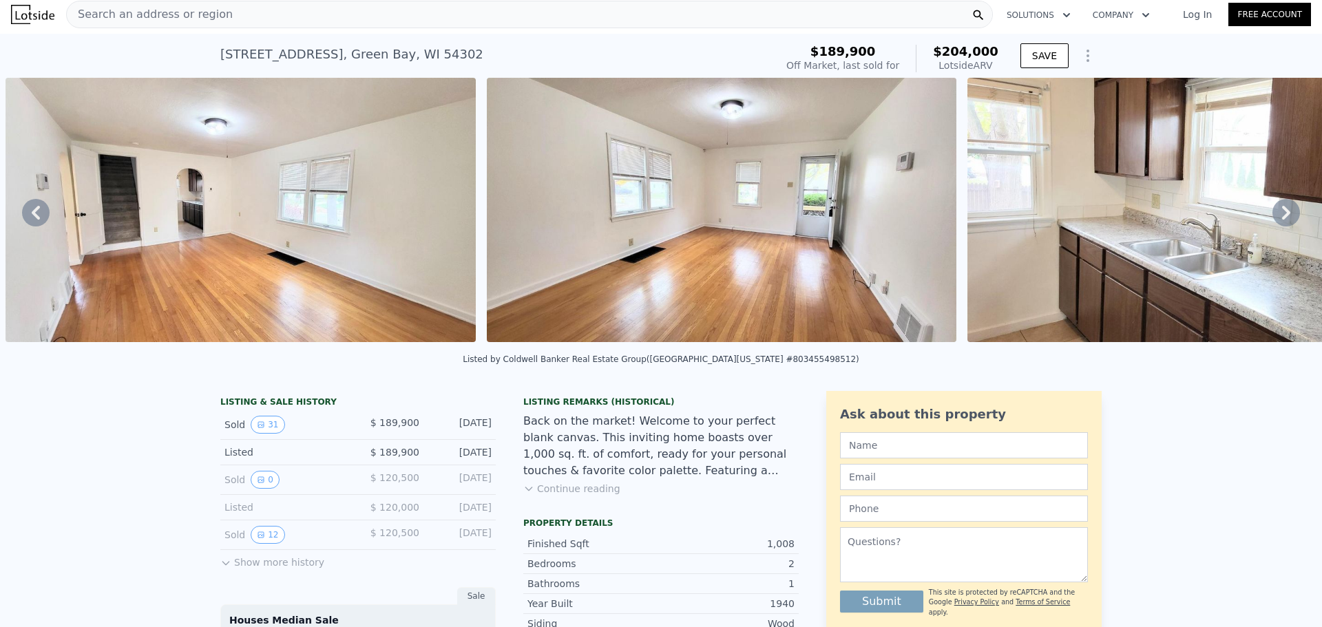
scroll to position [0, 0]
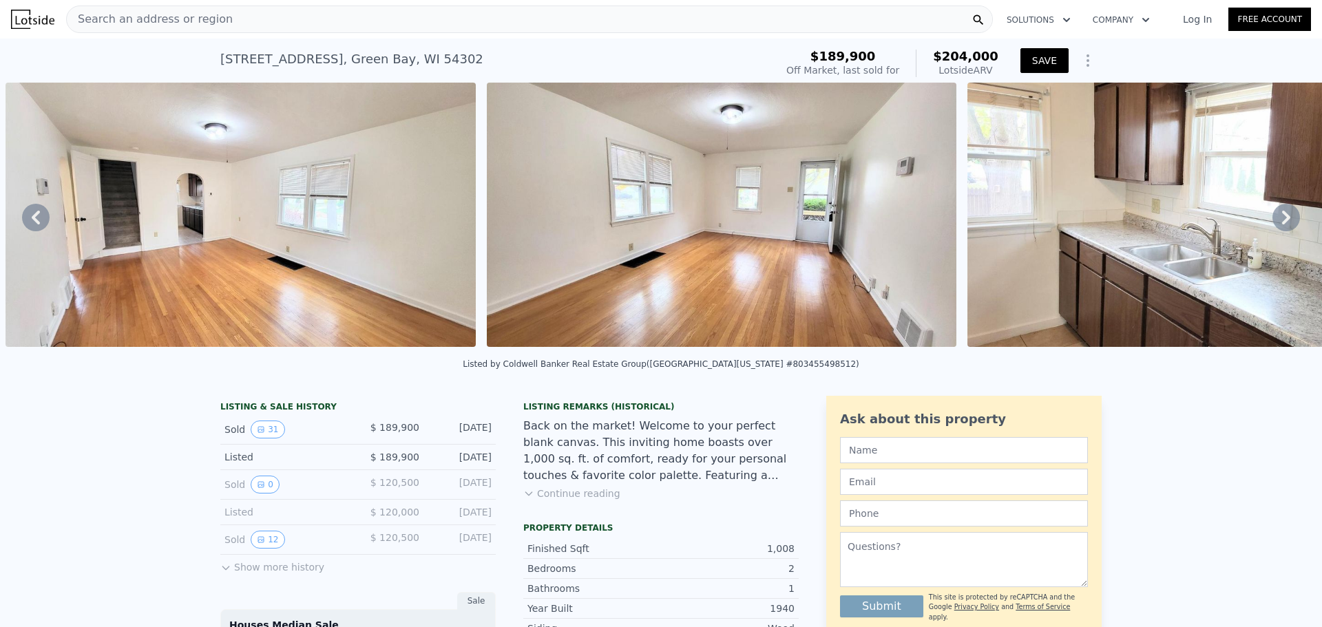
click at [1028, 59] on button "SAVE" at bounding box center [1045, 60] width 48 height 25
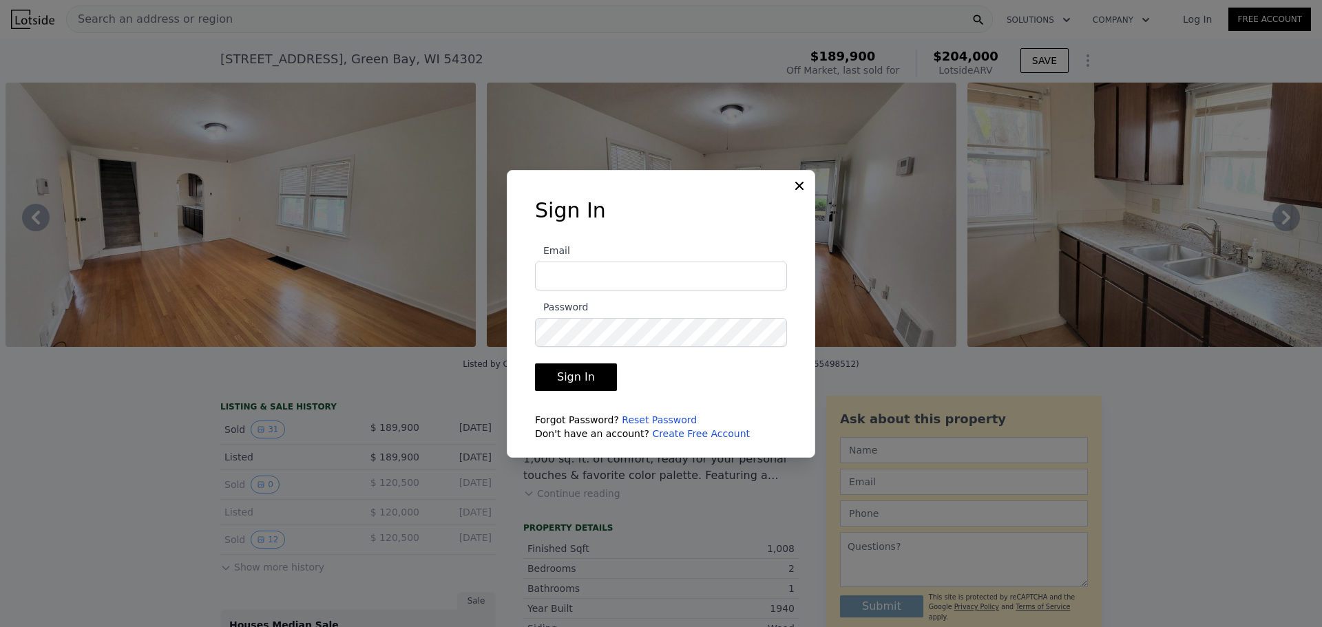
click at [802, 185] on icon at bounding box center [800, 186] width 14 height 14
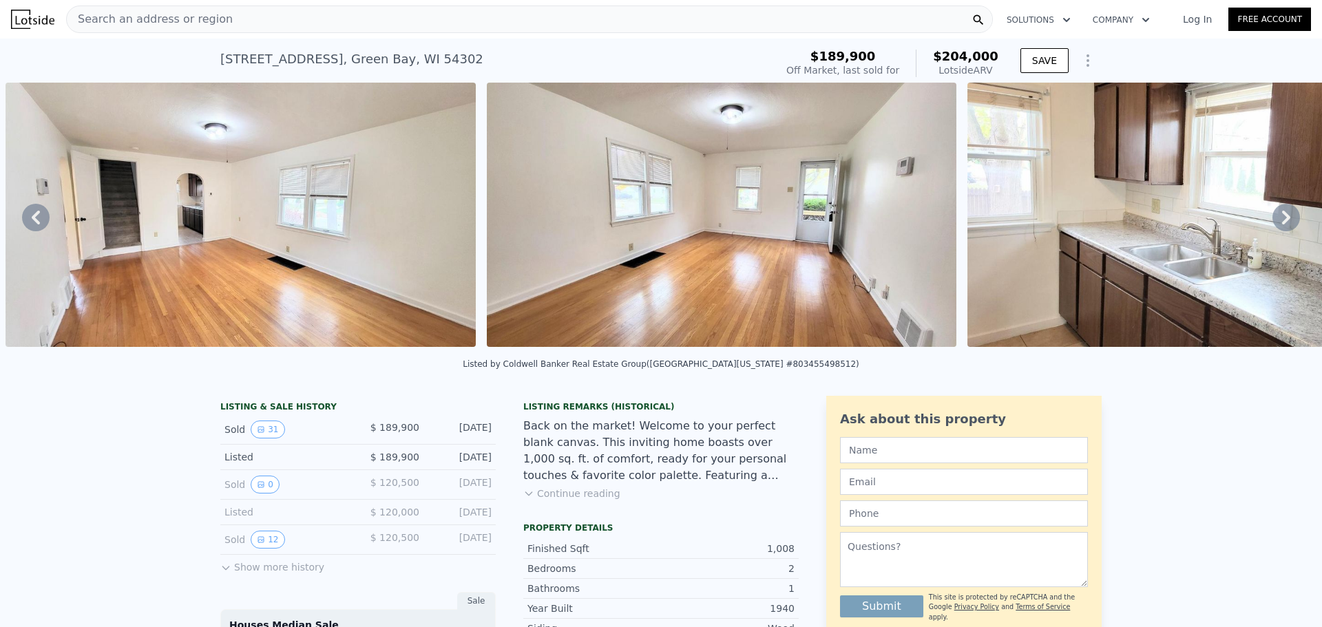
click at [1085, 60] on icon "Show Options" at bounding box center [1088, 60] width 17 height 17
click at [1155, 51] on div "604 La Plant St , Green Bay , WI 54302 Sold Dec 2024 for $189,900 (~ARV $204k )…" at bounding box center [661, 61] width 1322 height 44
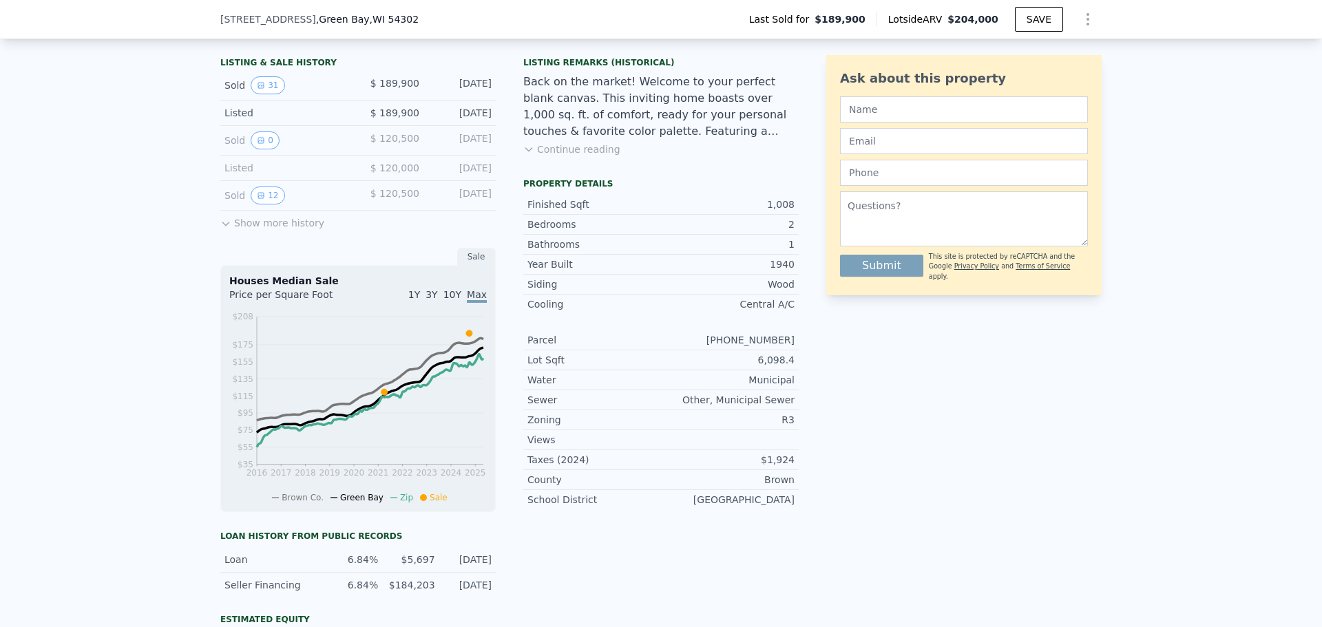
click at [565, 156] on button "Continue reading" at bounding box center [571, 150] width 97 height 14
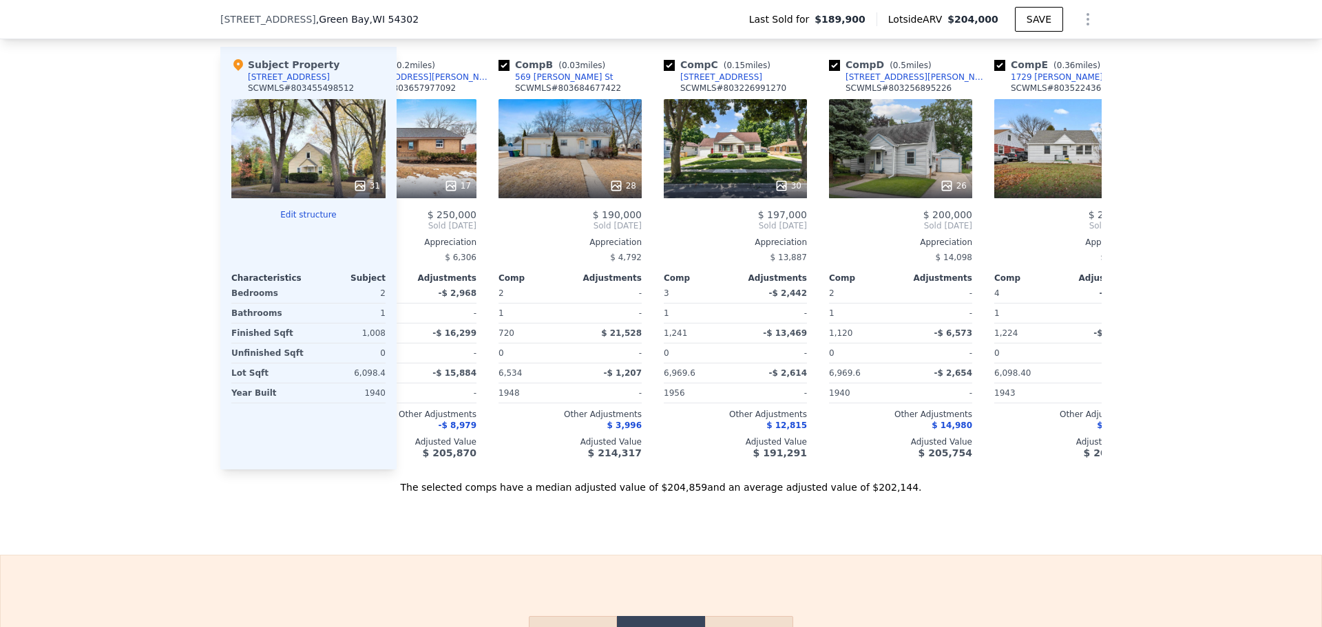
scroll to position [0, 0]
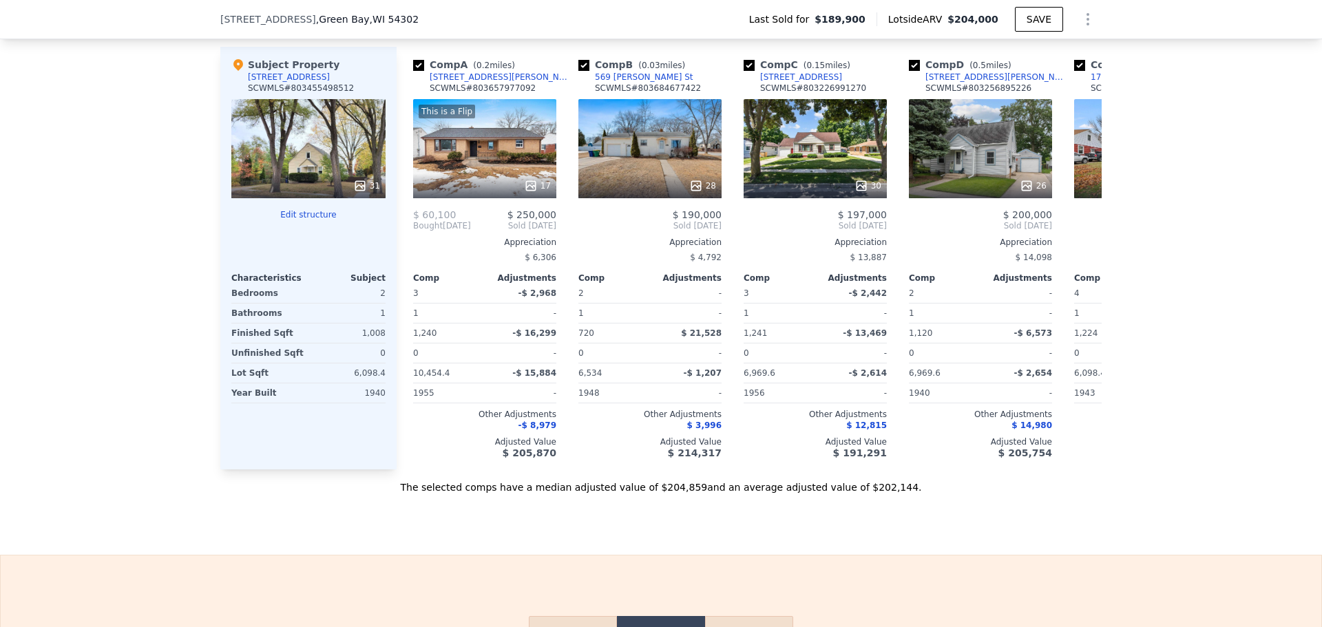
click at [278, 83] on div "604 La Plant St" at bounding box center [289, 77] width 82 height 11
click at [291, 159] on div "31" at bounding box center [308, 148] width 154 height 99
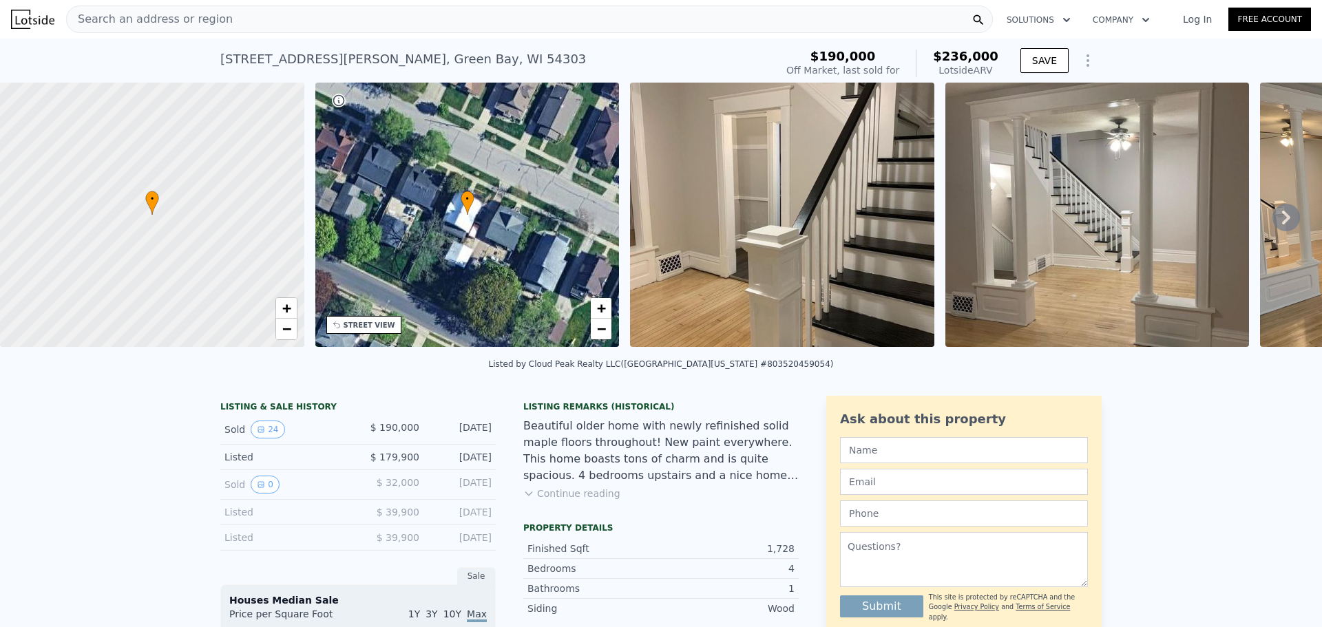
click at [803, 178] on img at bounding box center [782, 215] width 304 height 264
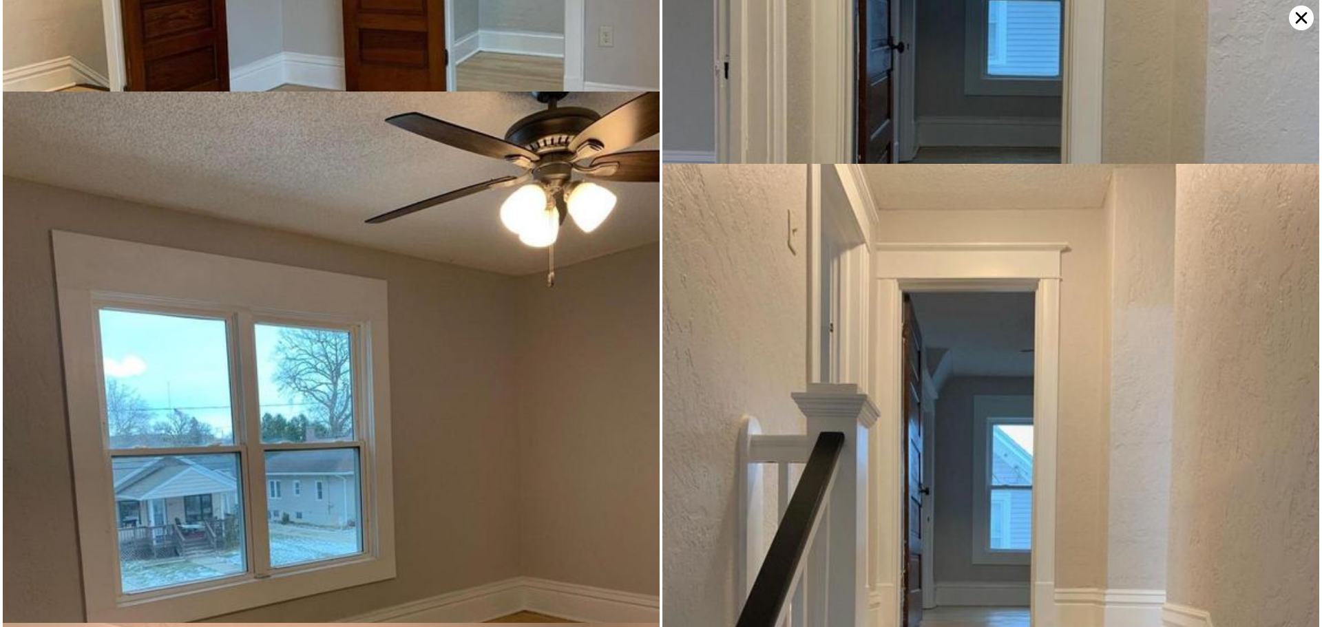
scroll to position [2047, 0]
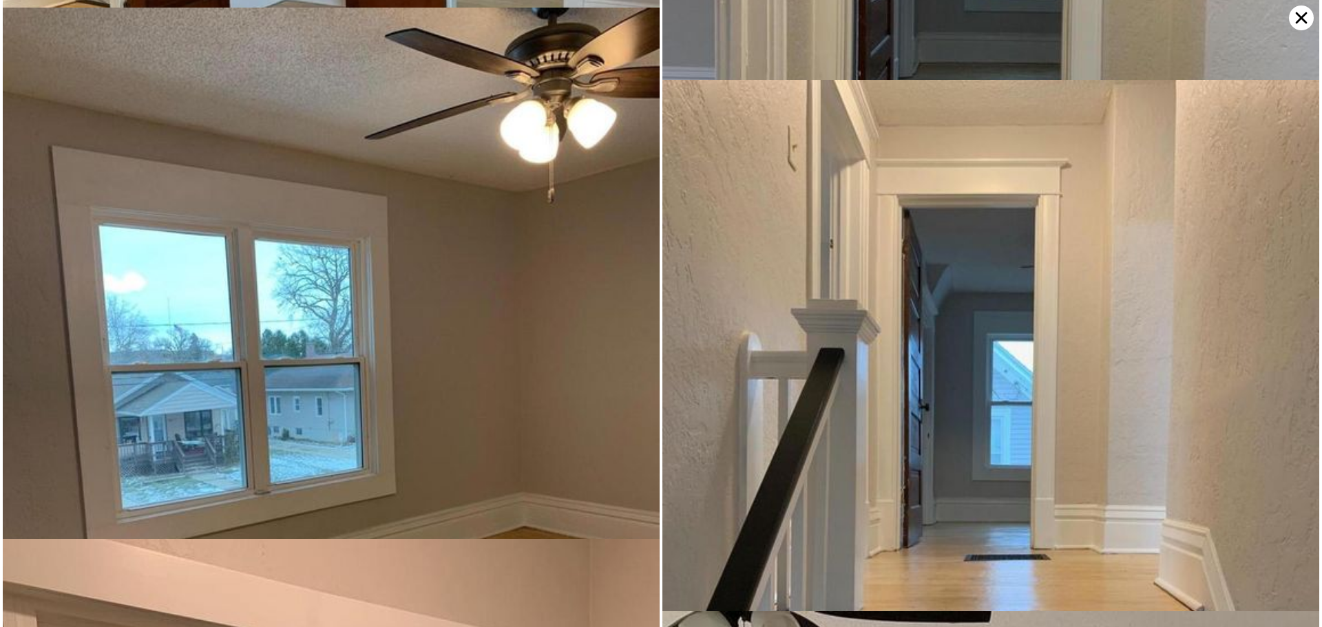
click at [972, 393] on img at bounding box center [991, 518] width 657 height 876
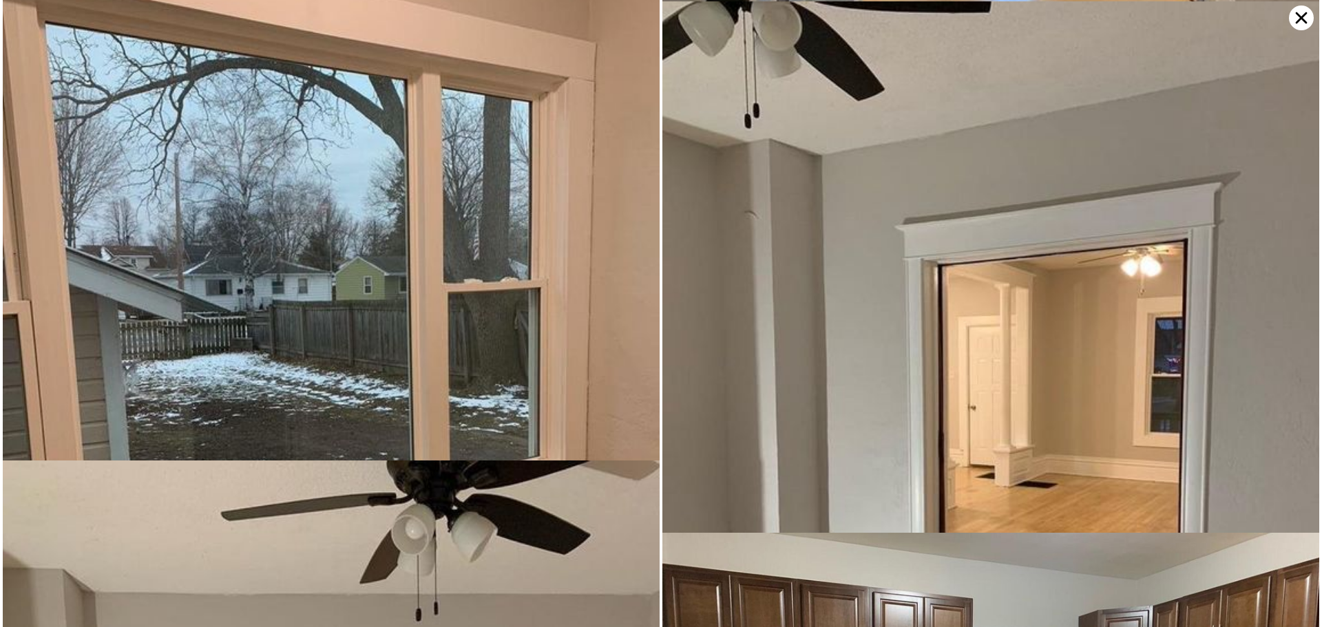
scroll to position [2658, 0]
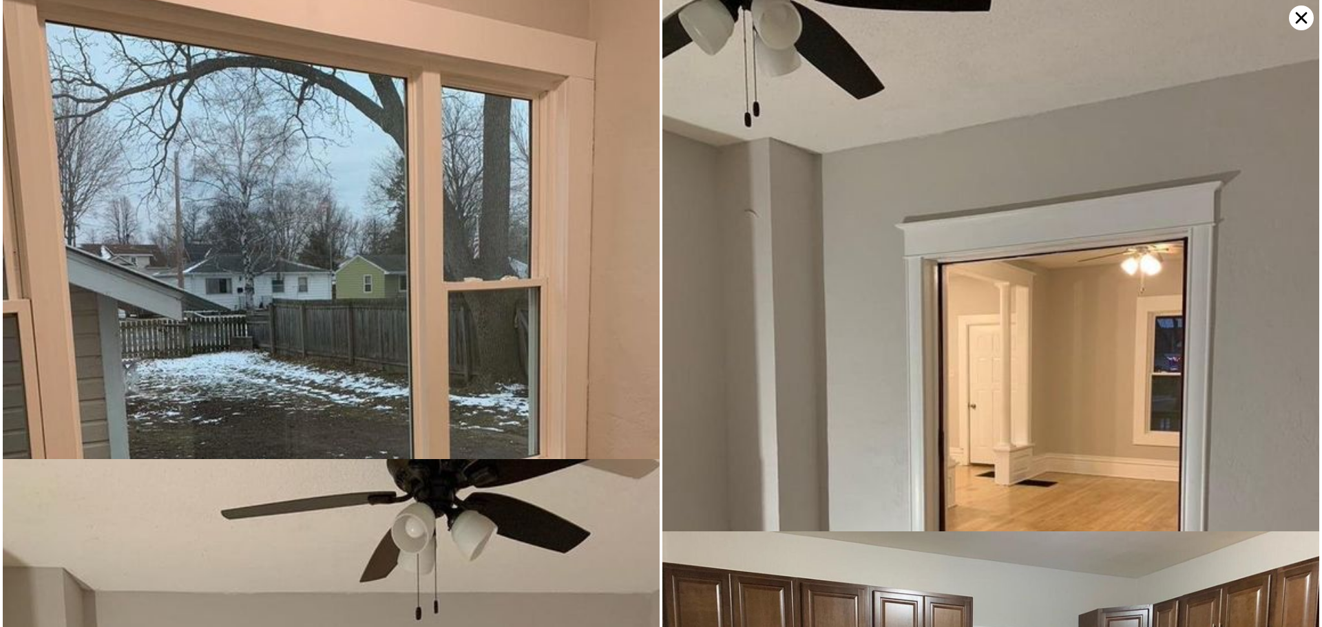
click at [419, 236] on img at bounding box center [331, 366] width 657 height 876
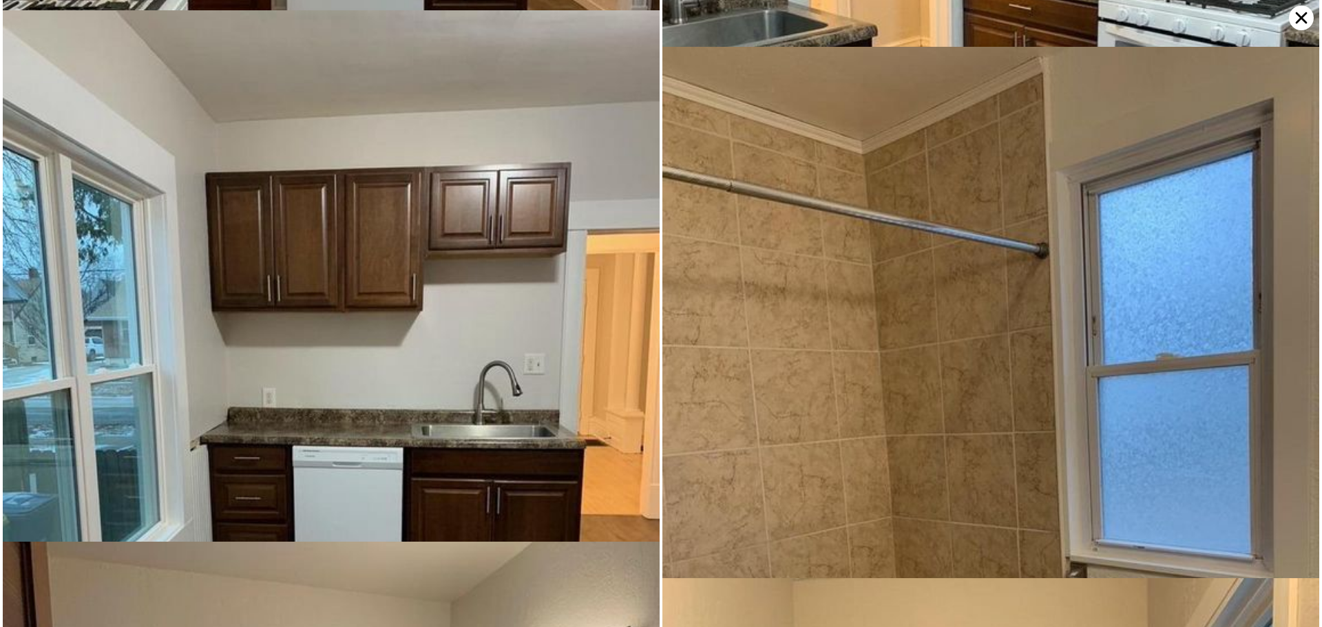
scroll to position [4173, 0]
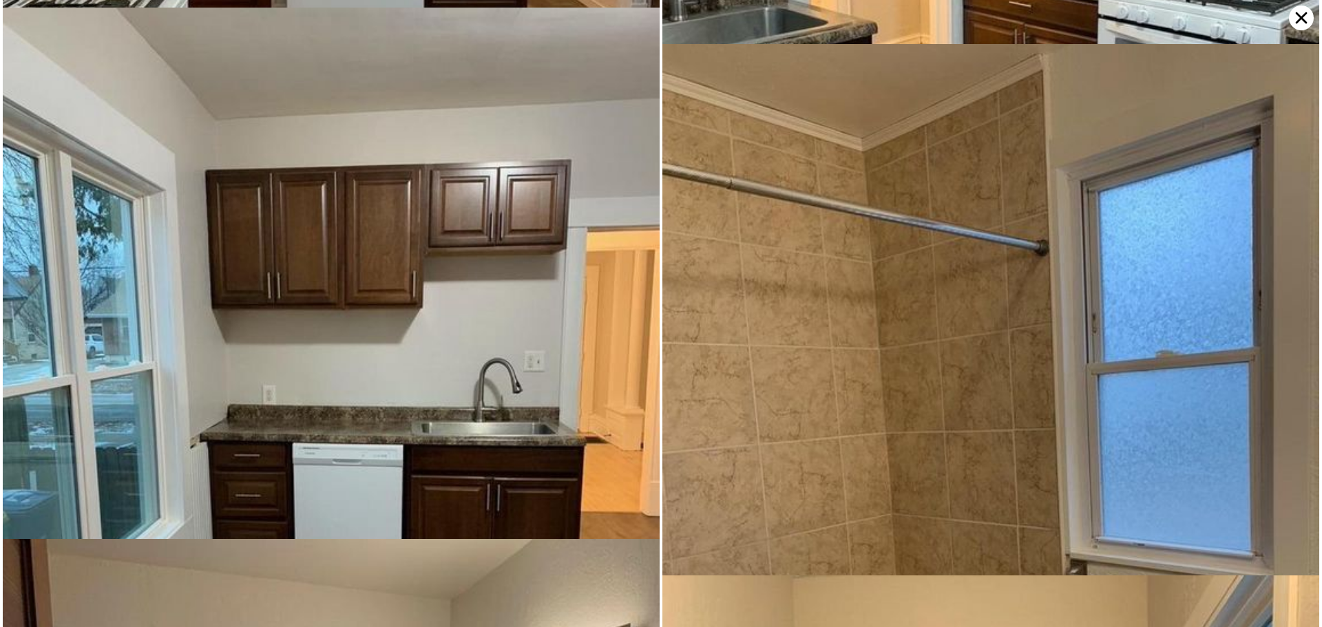
click at [926, 348] on img at bounding box center [991, 482] width 657 height 876
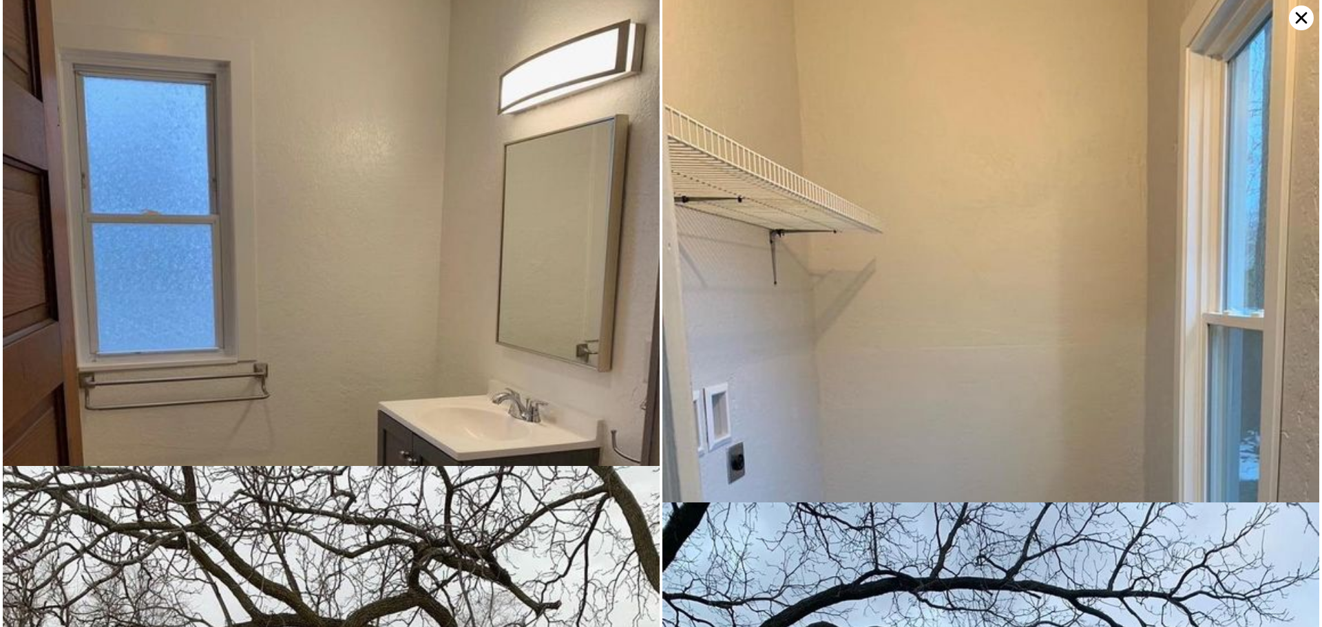
scroll to position [4745, 0]
